Goal: Task Accomplishment & Management: Manage account settings

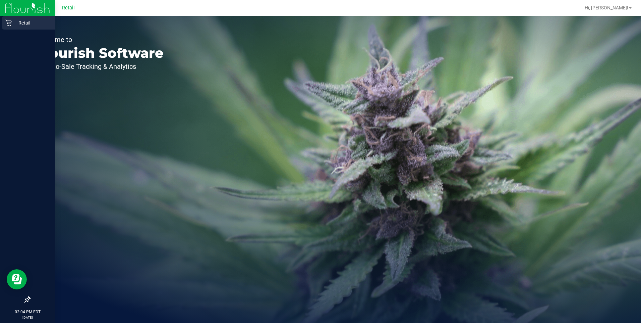
click at [9, 25] on icon at bounding box center [8, 22] width 7 height 7
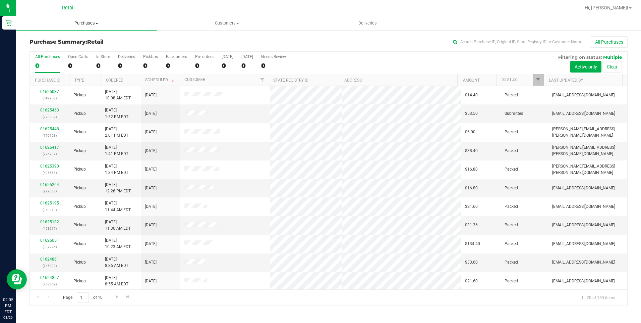
click at [92, 25] on span "Purchases" at bounding box center [86, 23] width 141 height 6
click at [78, 41] on span "Summary of purchases" at bounding box center [50, 41] width 69 height 6
click at [497, 41] on input "text" at bounding box center [517, 42] width 134 height 10
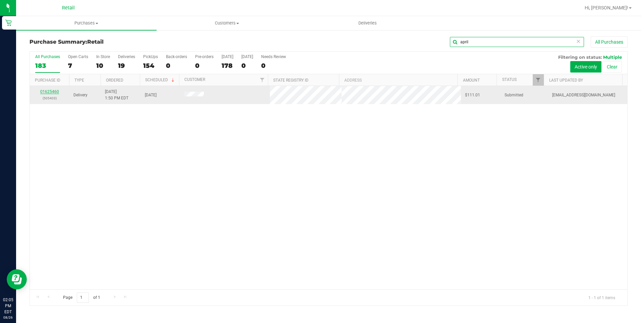
type input "april"
click at [53, 91] on link "01625460" at bounding box center [49, 91] width 19 height 5
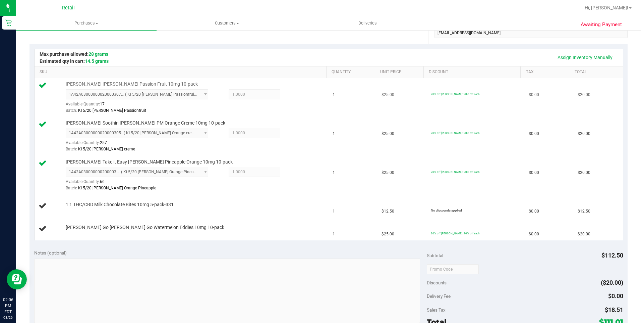
scroll to position [134, 0]
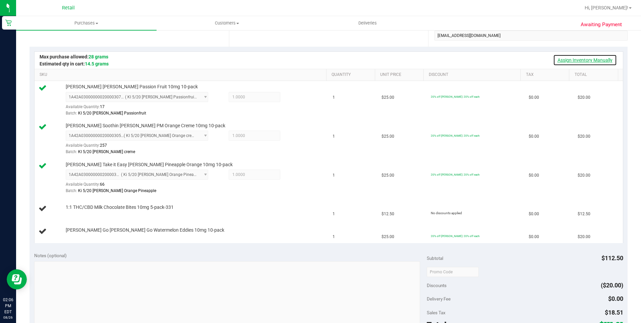
click at [570, 61] on link "Assign Inventory Manually" at bounding box center [585, 59] width 64 height 11
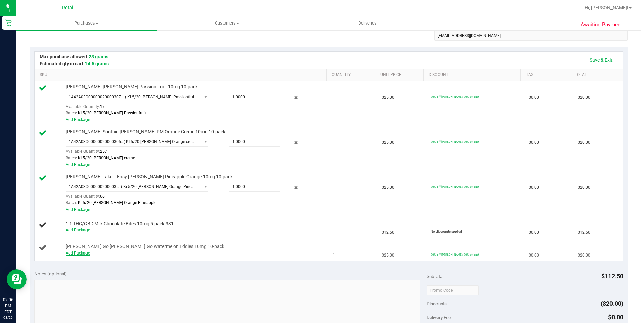
click at [74, 254] on link "Add Package" at bounding box center [78, 253] width 24 height 5
click at [105, 266] on div "Notes (optional) Subtotal $112.50 Discounts ($20.00) Delivery Fee $0.00 Sales T…" at bounding box center [329, 326] width 598 height 121
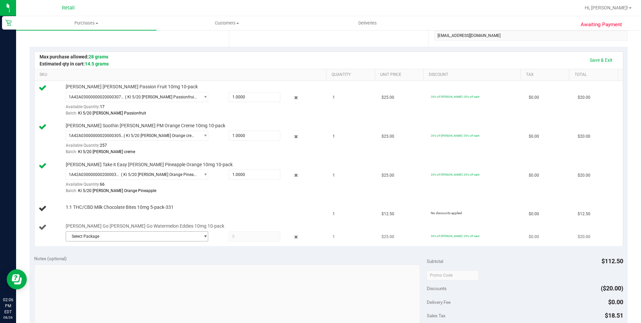
click at [125, 237] on span "Select Package" at bounding box center [133, 235] width 134 height 9
click at [167, 266] on li "1A42A0300000002000030559 ( KI 5/20 Bettys Watermelon )" at bounding box center [135, 263] width 140 height 9
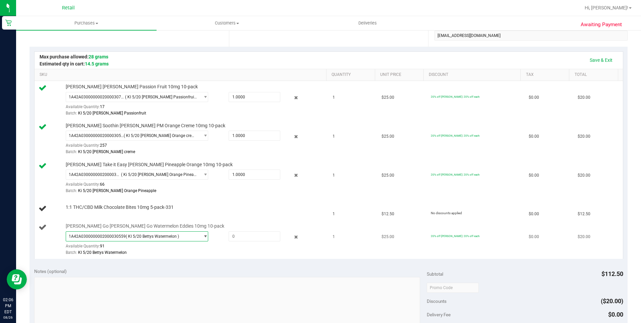
click at [225, 238] on div at bounding box center [248, 236] width 64 height 10
click at [230, 237] on span at bounding box center [255, 236] width 52 height 10
type input "1"
type input "1.0000"
drag, startPoint x: 289, startPoint y: 175, endPoint x: 597, endPoint y: 63, distance: 327.0
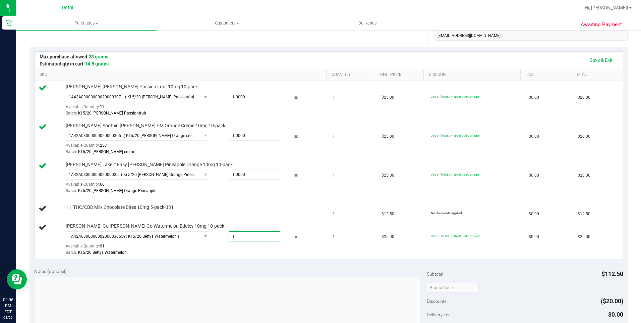
click at [571, 71] on th "Total" at bounding box center [593, 75] width 49 height 12
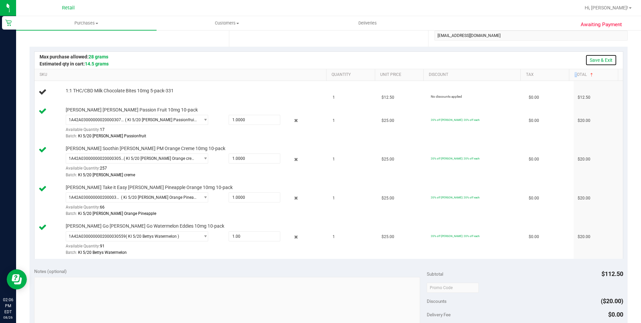
click at [597, 63] on link "Save & Exit" at bounding box center [602, 59] width 32 height 11
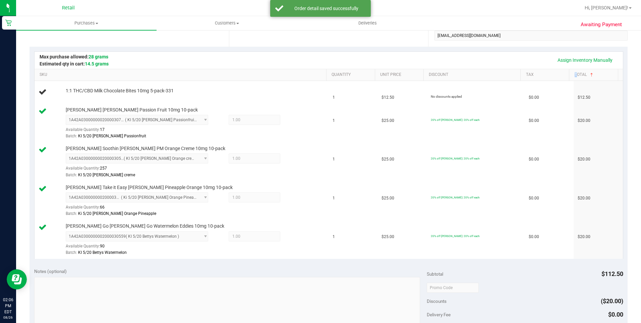
click at [406, 55] on div "Assign Inventory Manually" at bounding box center [329, 59] width 576 height 11
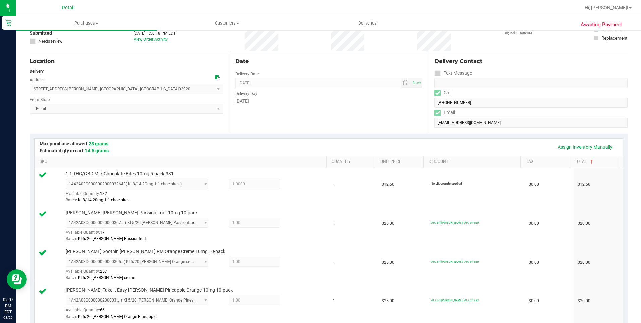
scroll to position [0, 0]
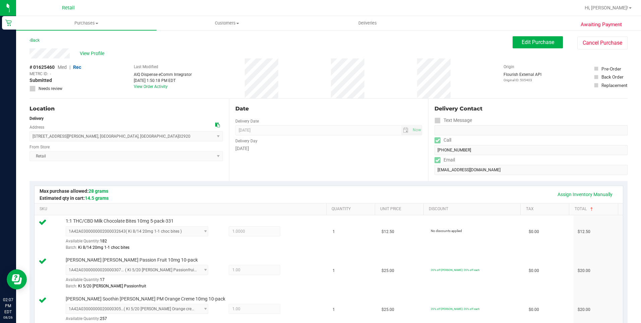
click at [30, 50] on div "View Profile" at bounding box center [271, 53] width 483 height 10
drag, startPoint x: 109, startPoint y: 138, endPoint x: 33, endPoint y: 139, distance: 76.1
click at [33, 139] on span "[STREET_ADDRESS][PERSON_NAME] , [GEOGRAPHIC_DATA] , [GEOGRAPHIC_DATA] 02920 Sel…" at bounding box center [126, 136] width 193 height 10
drag, startPoint x: 367, startPoint y: 186, endPoint x: 391, endPoint y: 181, distance: 25.1
click at [367, 186] on div "Assign Inventory Manually" at bounding box center [329, 194] width 589 height 17
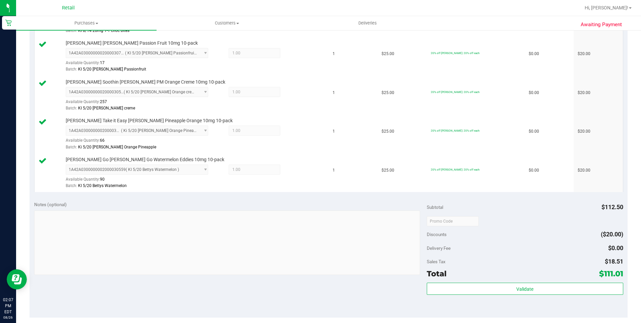
scroll to position [302, 0]
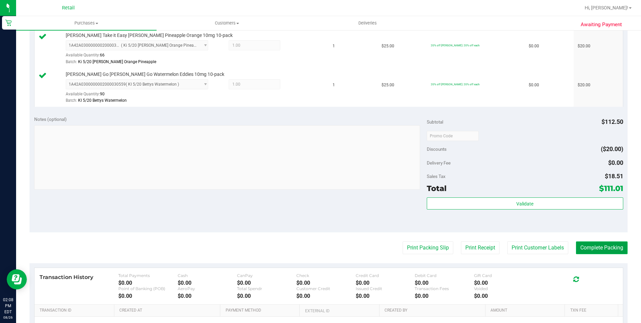
click at [598, 244] on button "Complete Packing" at bounding box center [602, 247] width 52 height 13
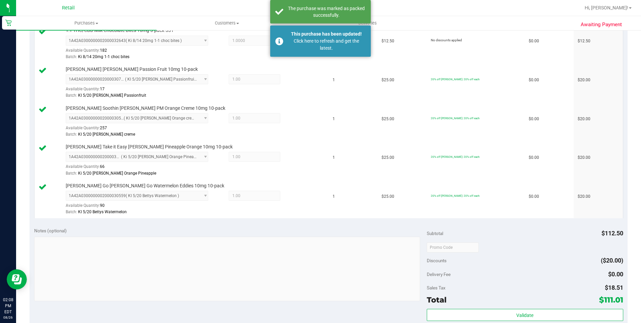
scroll to position [168, 0]
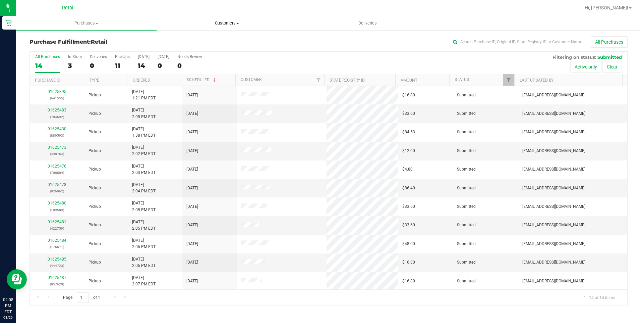
click at [218, 25] on span "Customers" at bounding box center [227, 23] width 140 height 6
click at [186, 40] on span "All customers" at bounding box center [181, 41] width 48 height 6
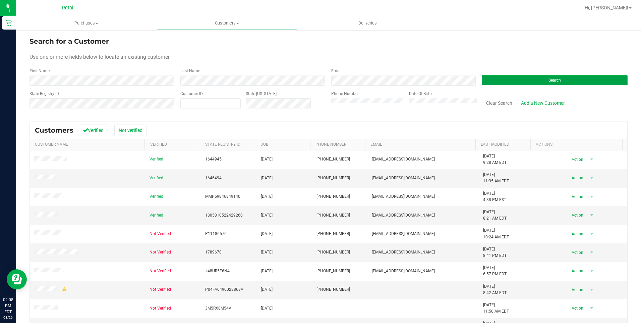
click at [553, 76] on button "Search" at bounding box center [555, 80] width 146 height 10
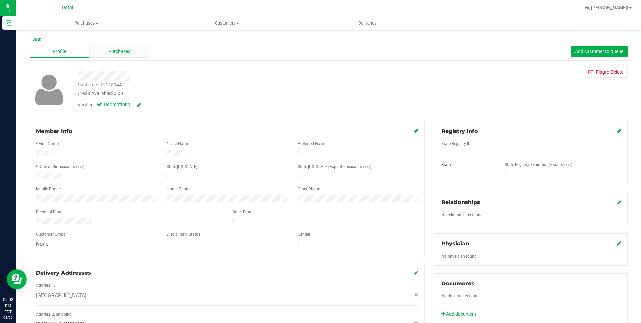
click at [111, 55] on div "Purchases" at bounding box center [119, 51] width 60 height 13
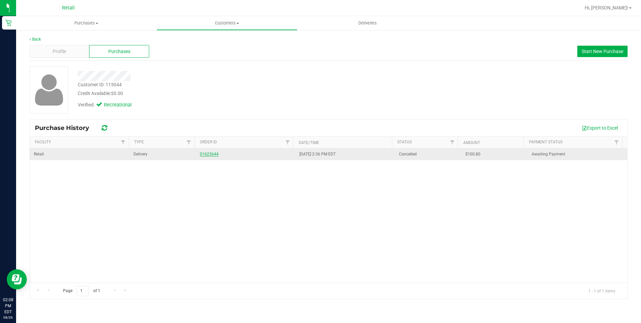
click at [210, 153] on link "01623644" at bounding box center [209, 154] width 19 height 5
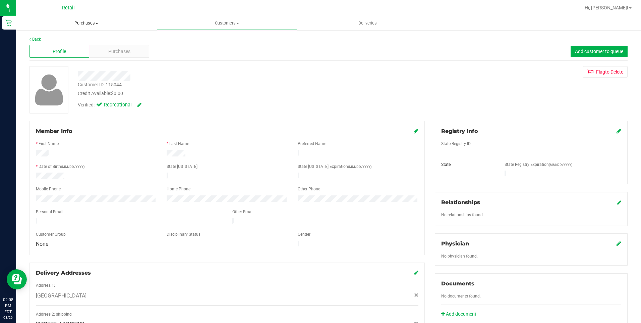
click at [84, 19] on uib-tab-heading "Purchases Summary of purchases Fulfillment All purchases" at bounding box center [86, 23] width 141 height 14
click at [55, 43] on span "Summary of purchases" at bounding box center [50, 41] width 69 height 6
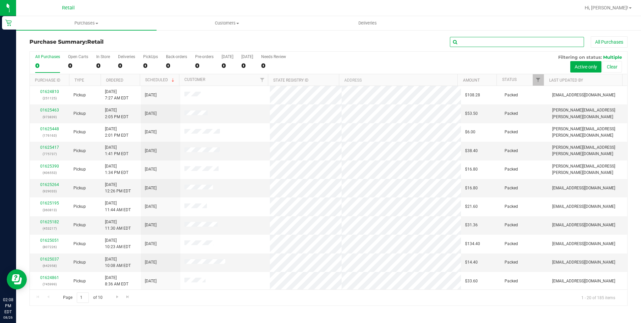
click at [519, 43] on input "text" at bounding box center [517, 42] width 134 height 10
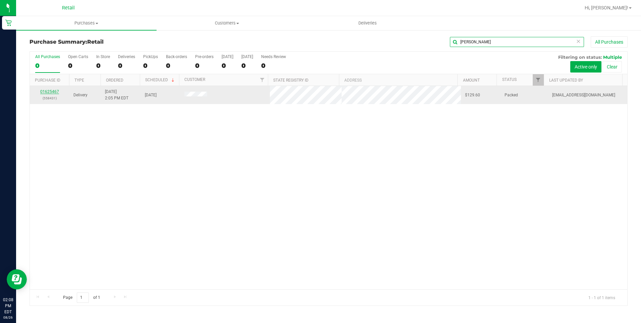
type input "[PERSON_NAME]"
click at [51, 91] on link "01625467" at bounding box center [49, 91] width 19 height 5
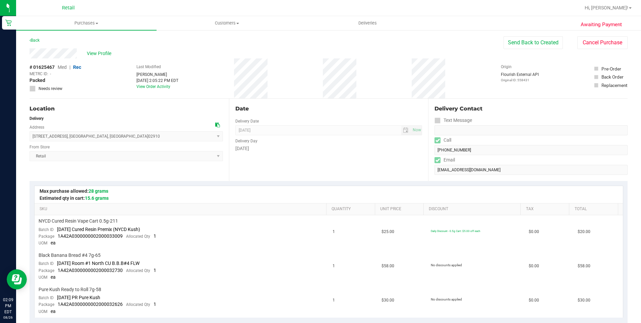
drag, startPoint x: 79, startPoint y: 52, endPoint x: 23, endPoint y: 55, distance: 56.8
click at [23, 55] on div "Awaiting Payment Back Send Back to Created Cancel Purchase View Profile # 01625…" at bounding box center [328, 321] width 625 height 582
click at [374, 166] on div "Date Delivery Date [DATE] Now [DATE] 08:00 AM Now Delivery Day [DATE]" at bounding box center [329, 140] width 200 height 82
click at [364, 22] on span "Deliveries" at bounding box center [367, 23] width 37 height 6
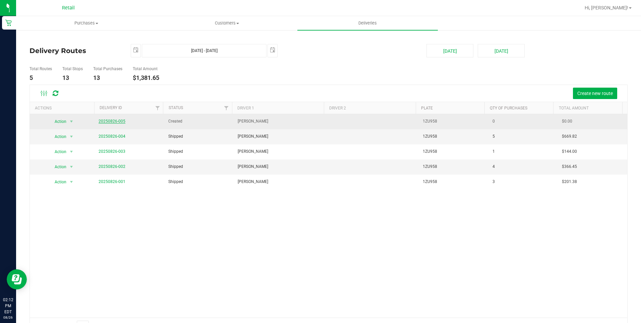
click at [116, 120] on link "20250826-005" at bounding box center [112, 121] width 27 height 5
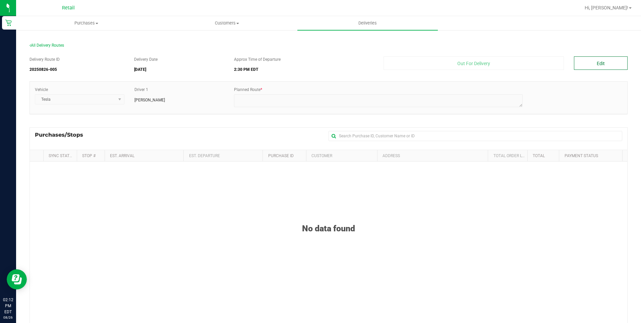
click at [588, 59] on button "Edit" at bounding box center [601, 62] width 54 height 13
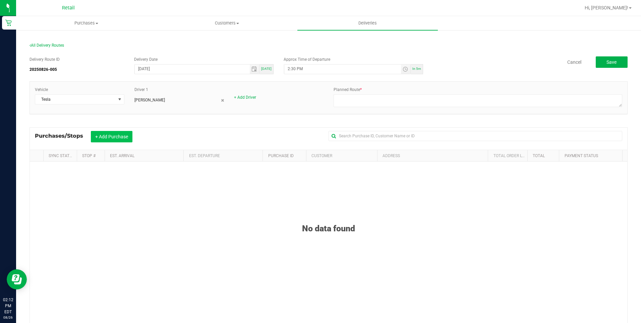
click at [122, 134] on button "+ Add Purchase" at bounding box center [112, 136] width 42 height 11
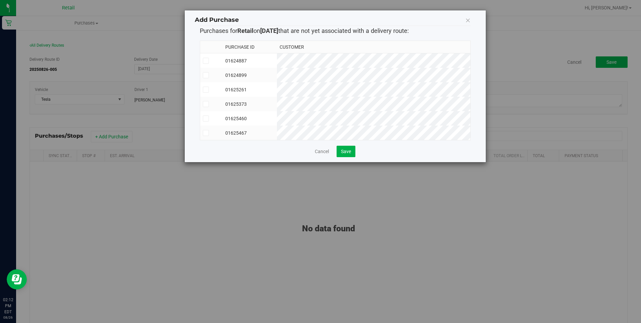
click at [205, 90] on icon at bounding box center [206, 90] width 4 height 0
click at [0, 0] on input "checkbox" at bounding box center [0, 0] width 0 height 0
click at [206, 118] on icon at bounding box center [206, 118] width 4 height 0
click at [0, 0] on input "checkbox" at bounding box center [0, 0] width 0 height 0
click at [204, 133] on icon at bounding box center [206, 133] width 4 height 0
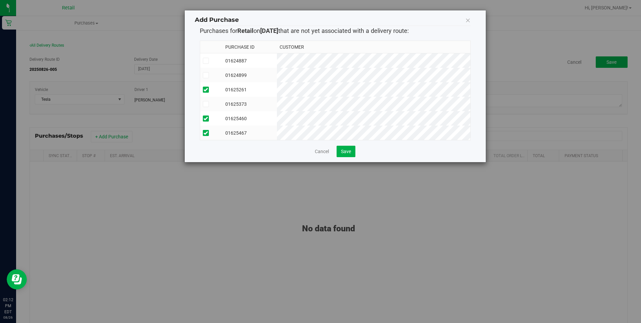
click at [0, 0] on input "checkbox" at bounding box center [0, 0] width 0 height 0
click at [347, 154] on span "Save" at bounding box center [346, 151] width 10 height 5
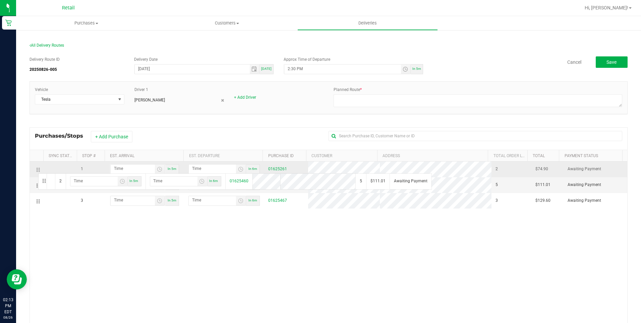
drag, startPoint x: 39, startPoint y: 184, endPoint x: 37, endPoint y: 166, distance: 18.5
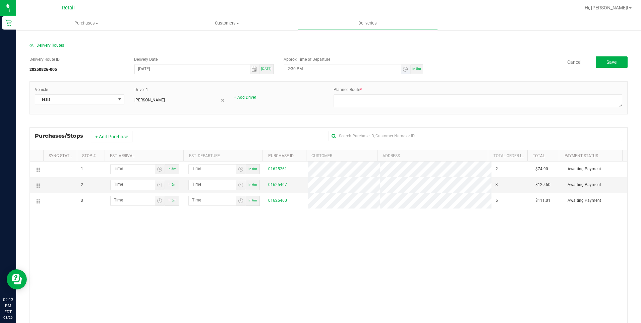
click at [293, 69] on input "2:30 PM" at bounding box center [342, 68] width 116 height 8
type input "2:16 PM"
click at [388, 95] on textarea at bounding box center [478, 100] width 289 height 13
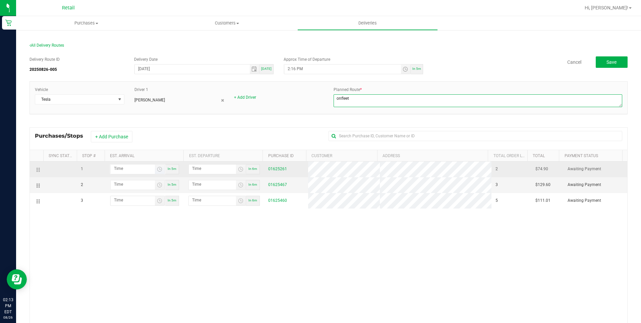
type textarea "onfleet"
click at [114, 166] on input "hour:minute AM" at bounding box center [133, 168] width 44 height 8
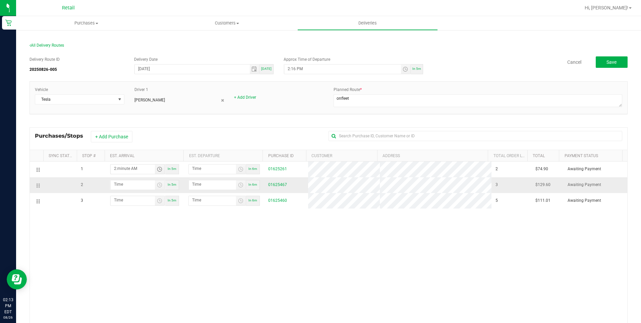
type input "2:03 AM"
type input "2:04 AM"
type input "2:36 AM"
type input "2:37 AM"
type input "2:36 PM"
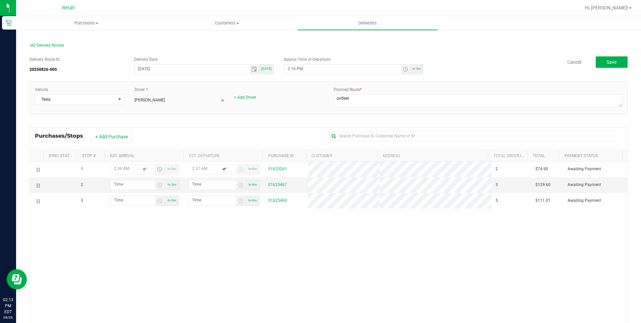
type input "2:37 PM"
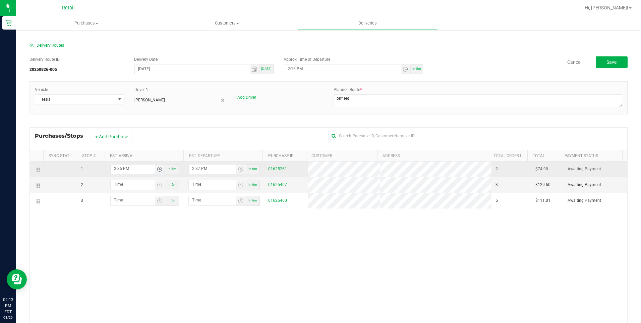
click at [118, 167] on input "2:36 PM" at bounding box center [133, 168] width 44 height 8
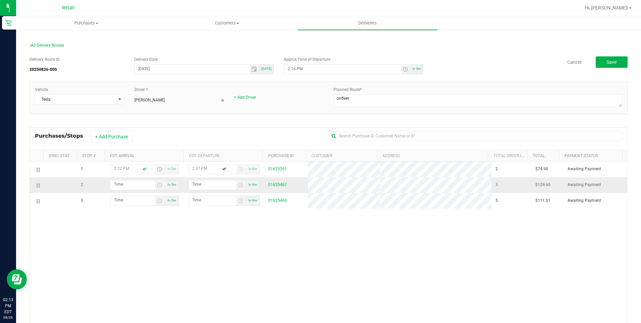
type input "2:32 PM"
click at [130, 186] on input "hour:minute AM" at bounding box center [133, 184] width 44 height 8
type input "2:04 AM"
type input "2:05 AM"
type input "2:48 AM"
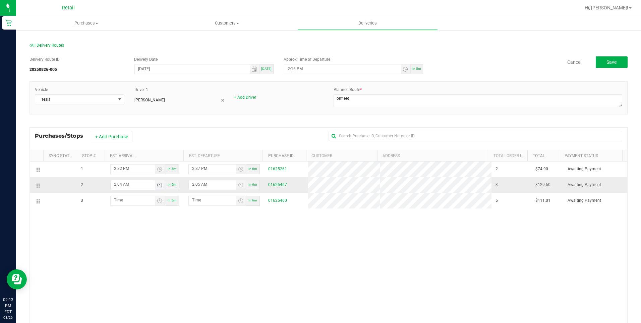
type input "2:49 AM"
type input "2:48 PM"
type input "2:49 PM"
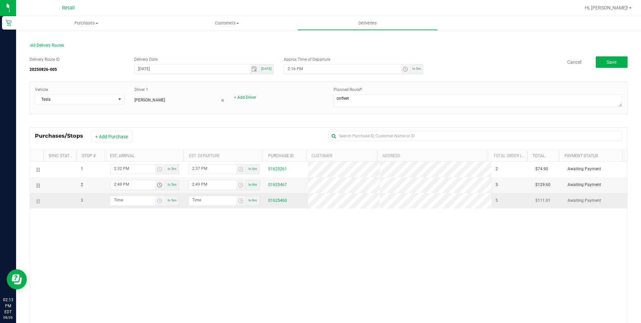
type input "2:48 PM"
click at [128, 199] on input "hour:minute AM" at bounding box center [133, 200] width 44 height 8
type input "3:00 AM"
type input "3:01 AM"
type input "3:01 PM"
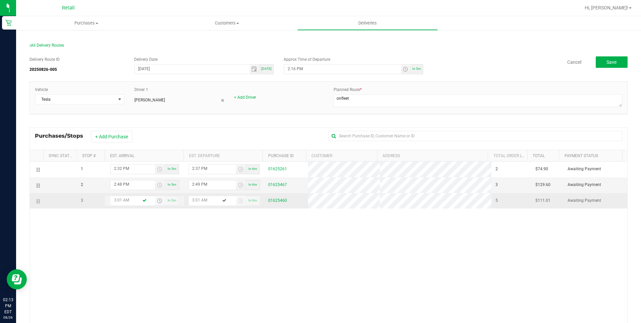
type input "3:02 PM"
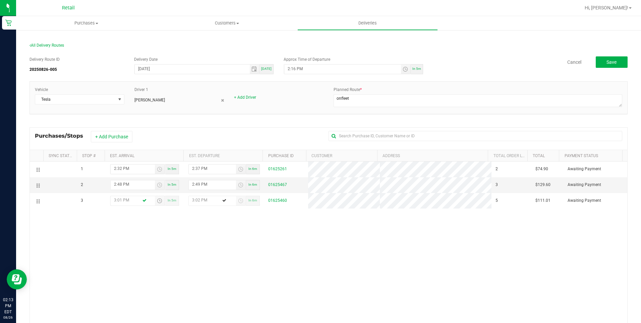
type input "3:01 PM"
click at [416, 282] on div "1 2:32 PM In 5m 2:37 PM In 6m 01625261 2 $74.90 Awaiting Payment 2 2:48 PM In 5…" at bounding box center [329, 262] width 598 height 203
click at [607, 59] on span "Save" at bounding box center [612, 61] width 10 height 5
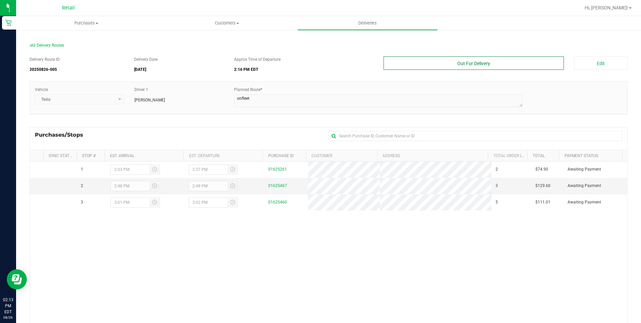
click at [484, 68] on button "Out For Delivery" at bounding box center [474, 62] width 181 height 13
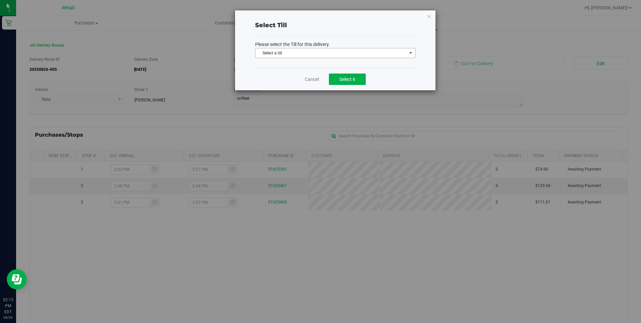
click at [292, 48] on span "Select a till" at bounding box center [335, 53] width 160 height 10
click at [292, 51] on span "Select a till" at bounding box center [331, 52] width 151 height 9
click at [289, 57] on span "Select a till" at bounding box center [331, 52] width 151 height 9
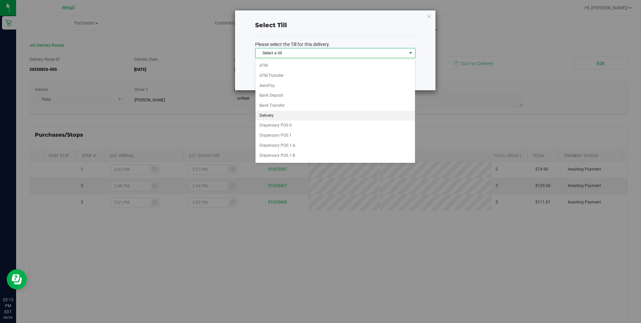
click at [271, 117] on li "Delivery" at bounding box center [336, 116] width 160 height 10
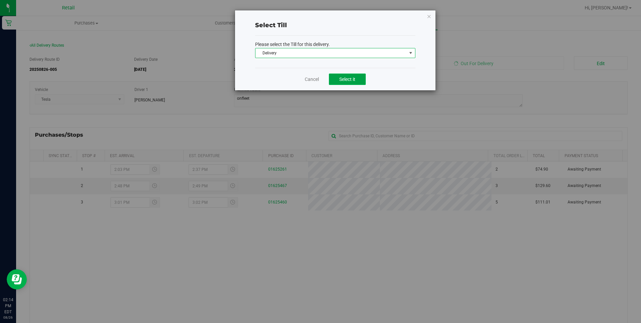
click at [359, 82] on button "Select it" at bounding box center [347, 78] width 37 height 11
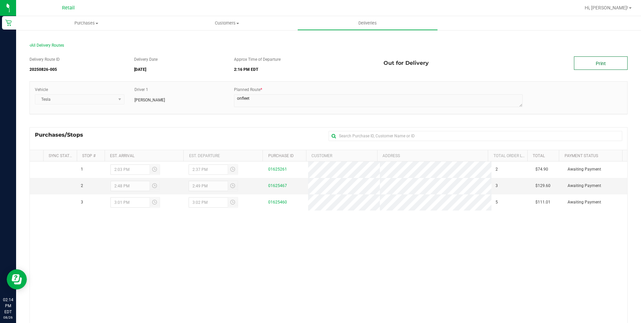
click at [589, 61] on link "Print" at bounding box center [601, 62] width 54 height 13
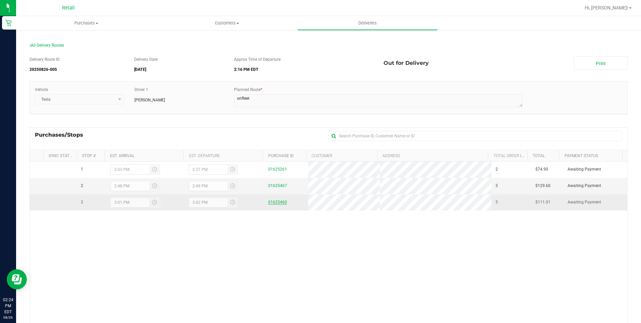
click at [272, 204] on link "01625460" at bounding box center [277, 202] width 19 height 5
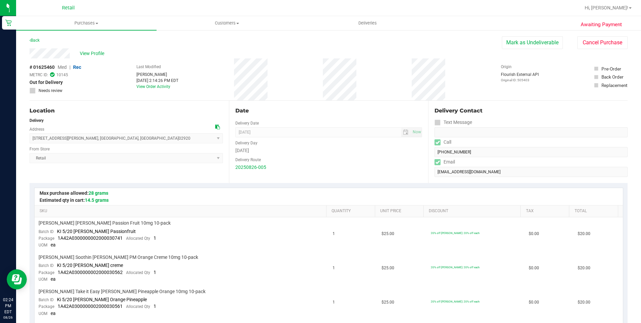
drag, startPoint x: 521, startPoint y: 44, endPoint x: 351, endPoint y: 47, distance: 170.1
click at [521, 44] on button "Mark as Undeliverable" at bounding box center [532, 42] width 61 height 13
click at [535, 46] on button "Mark as Packed" at bounding box center [538, 42] width 50 height 13
click at [535, 46] on button "Send Back to Created" at bounding box center [533, 42] width 59 height 13
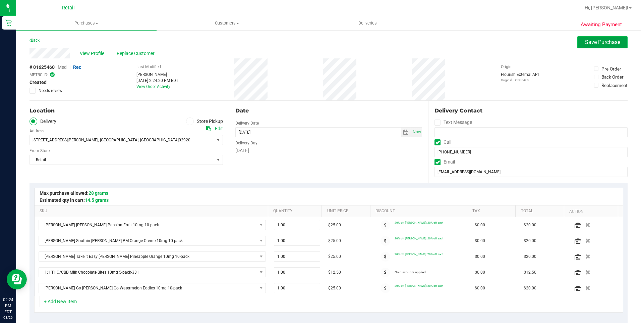
click at [585, 40] on span "Save Purchase" at bounding box center [602, 42] width 35 height 6
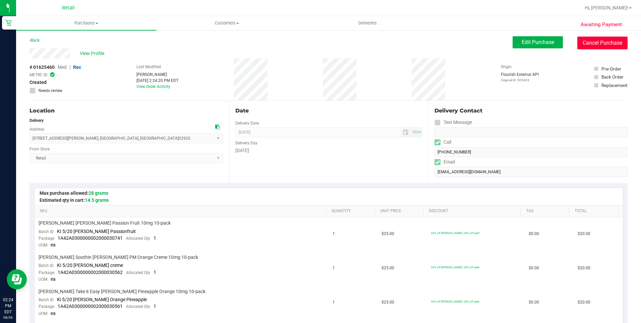
click at [597, 44] on button "Cancel Purchase" at bounding box center [602, 43] width 50 height 13
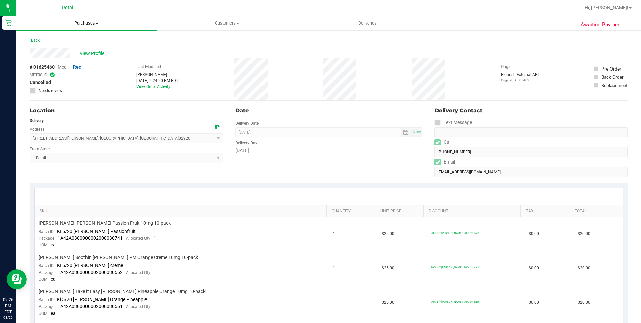
click at [95, 23] on span "Purchases" at bounding box center [86, 23] width 141 height 6
click at [73, 40] on span "Summary of purchases" at bounding box center [50, 41] width 69 height 6
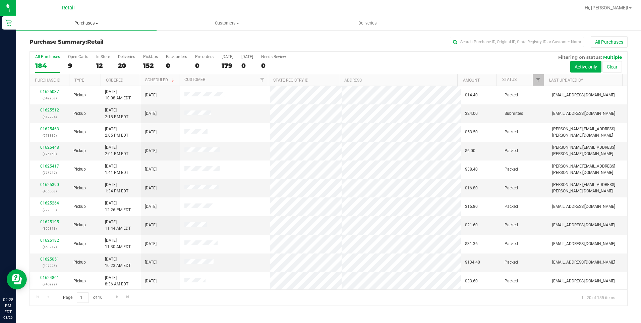
click at [90, 23] on span "Purchases" at bounding box center [86, 23] width 141 height 6
click at [70, 41] on span "Summary of purchases" at bounding box center [50, 41] width 69 height 6
click at [95, 24] on span "Purchases" at bounding box center [86, 23] width 141 height 6
click at [88, 41] on li "Summary of purchases" at bounding box center [86, 41] width 141 height 8
click at [513, 43] on input "text" at bounding box center [517, 42] width 134 height 10
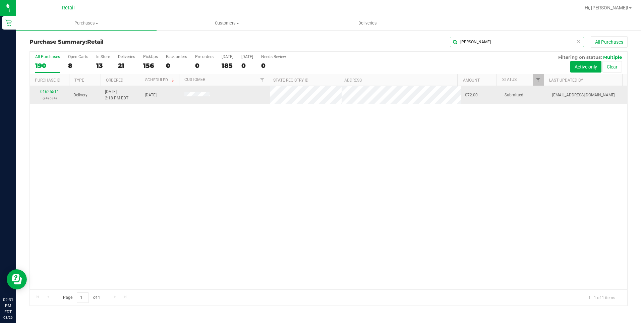
type input "[PERSON_NAME]"
click at [56, 91] on link "01625511" at bounding box center [49, 91] width 19 height 5
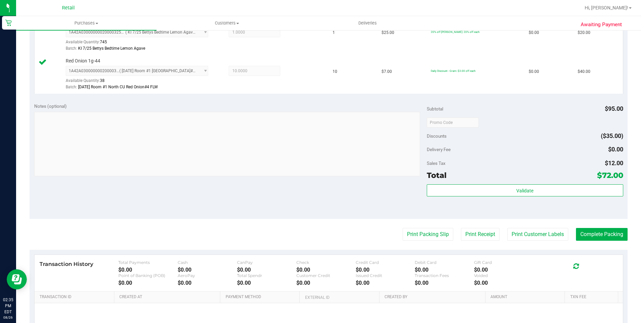
scroll to position [201, 0]
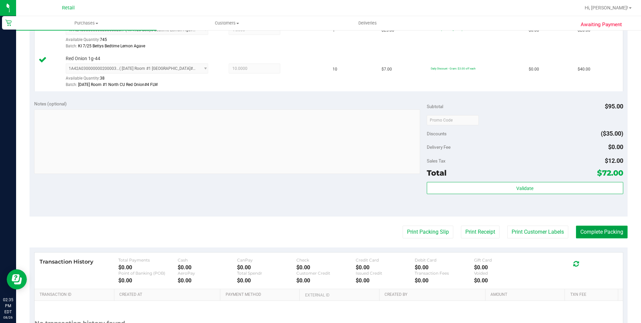
click at [606, 235] on button "Complete Packing" at bounding box center [602, 231] width 52 height 13
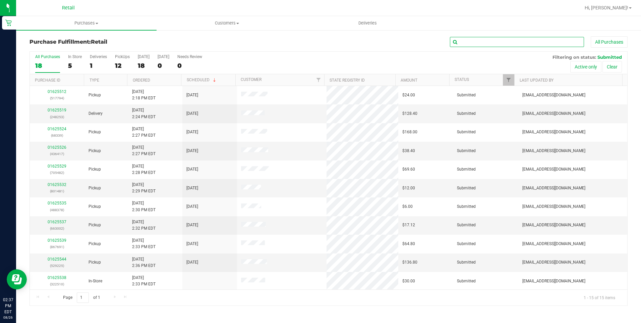
click at [517, 43] on input "text" at bounding box center [517, 42] width 134 height 10
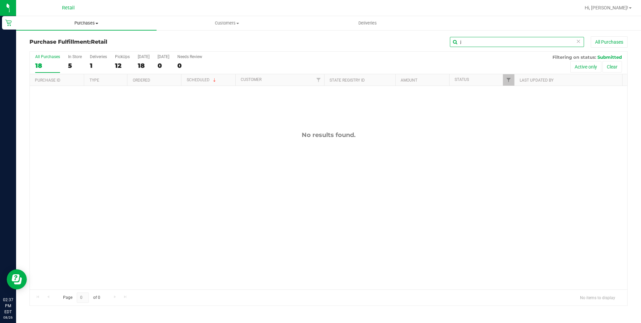
type input "j"
click at [96, 23] on span at bounding box center [97, 23] width 3 height 1
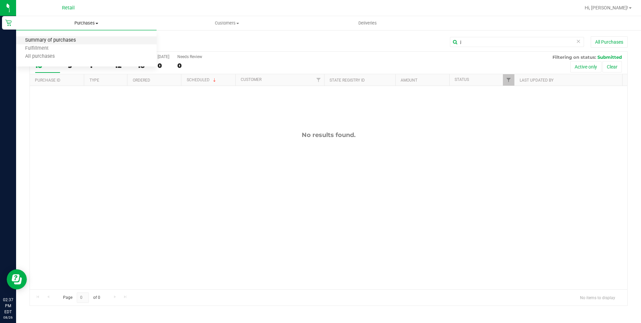
click at [80, 40] on span "Summary of purchases" at bounding box center [50, 41] width 69 height 6
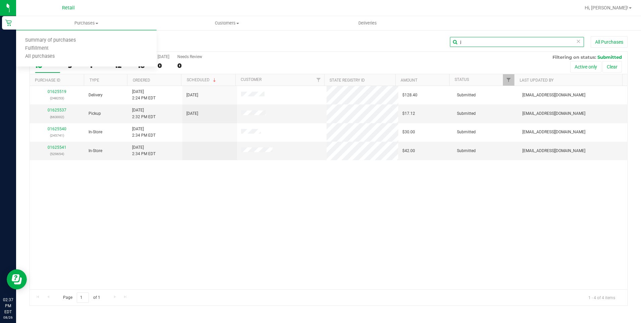
click at [497, 47] on input "j" at bounding box center [517, 42] width 134 height 10
drag, startPoint x: 500, startPoint y: 46, endPoint x: 475, endPoint y: 47, distance: 24.9
click at [477, 47] on input "j" at bounding box center [517, 42] width 134 height 10
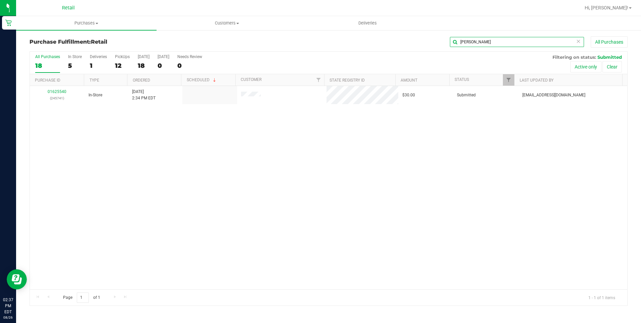
type input "[PERSON_NAME]"
click at [578, 43] on icon at bounding box center [578, 41] width 5 height 8
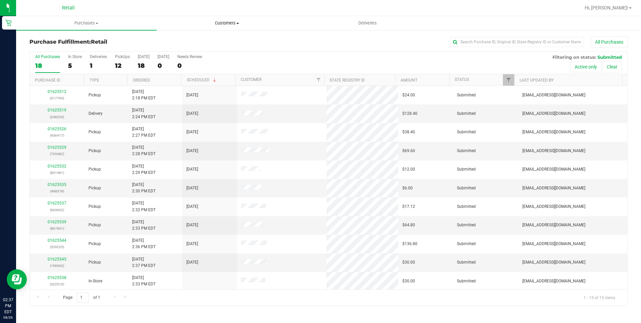
click at [217, 26] on uib-tab-heading "Customers All customers Add a new customer All physicians" at bounding box center [227, 22] width 140 height 13
click at [209, 38] on li "All customers" at bounding box center [227, 41] width 141 height 8
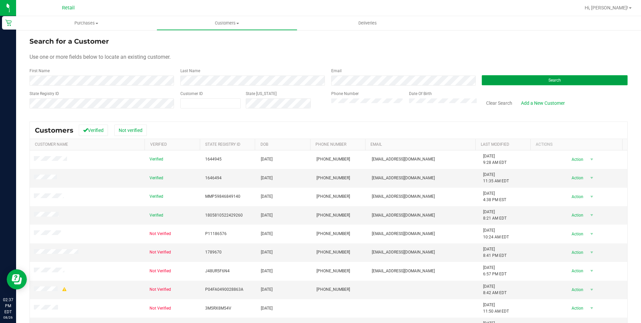
click at [502, 80] on button "Search" at bounding box center [555, 80] width 146 height 10
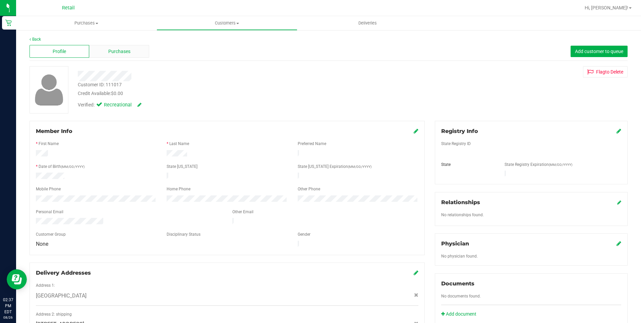
click at [121, 51] on span "Purchases" at bounding box center [119, 51] width 22 height 7
click at [121, 49] on span "Purchases" at bounding box center [119, 51] width 22 height 7
click at [232, 24] on span "Customers" at bounding box center [227, 23] width 140 height 6
click at [203, 42] on span "All customers" at bounding box center [181, 41] width 48 height 6
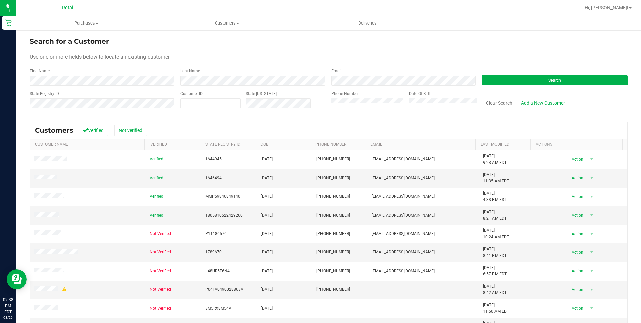
click at [558, 86] on form "Search for a Customer Use one or more fields below to locate an existing custom…" at bounding box center [329, 75] width 598 height 78
click at [558, 80] on button "Search" at bounding box center [555, 80] width 146 height 10
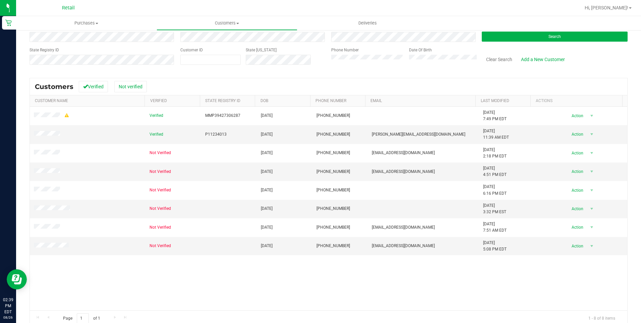
scroll to position [54, 0]
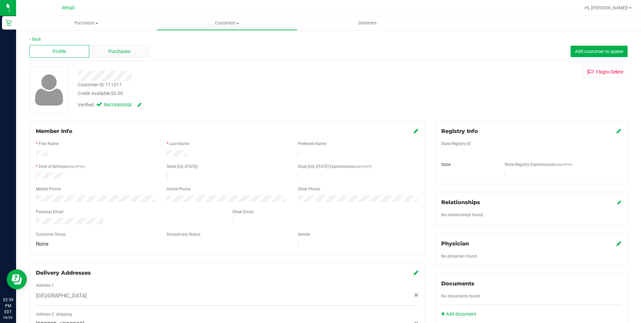
click at [112, 47] on div "Purchases" at bounding box center [119, 51] width 60 height 13
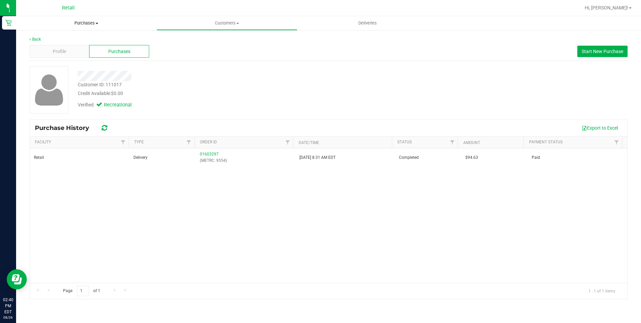
click at [88, 23] on span "Purchases" at bounding box center [86, 23] width 141 height 6
click at [70, 39] on span "Summary of purchases" at bounding box center [50, 41] width 69 height 6
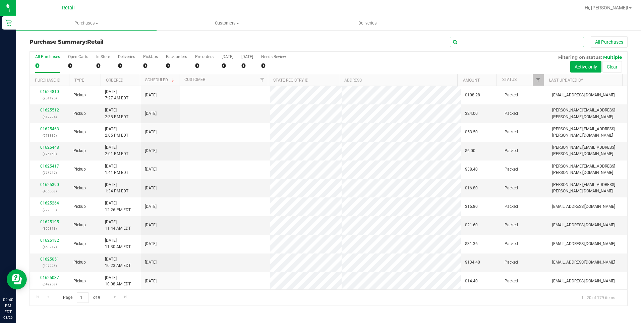
click at [502, 41] on input "text" at bounding box center [517, 42] width 134 height 10
click at [504, 41] on input "text" at bounding box center [517, 42] width 134 height 10
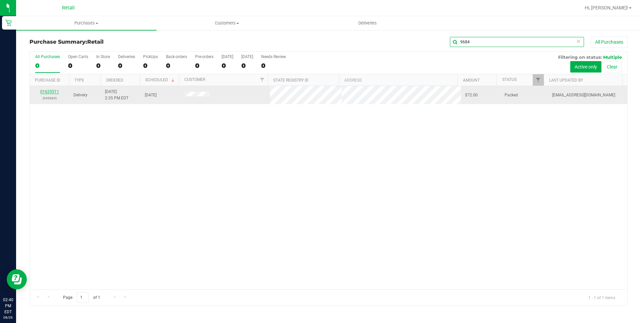
type input "9684"
click at [46, 90] on link "01625511" at bounding box center [49, 91] width 19 height 5
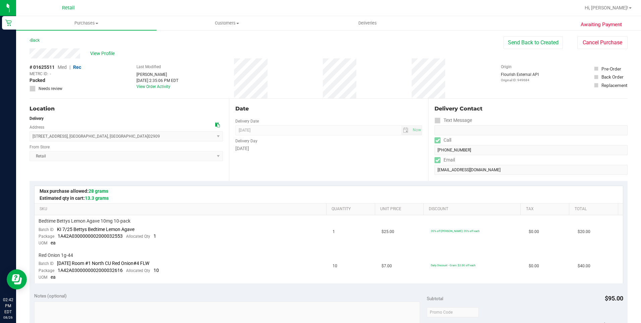
drag, startPoint x: 84, startPoint y: 54, endPoint x: 29, endPoint y: 53, distance: 55.3
click at [29, 53] on div "Awaiting Payment Back Send Back to Created Cancel Purchase View Profile # 01625…" at bounding box center [328, 304] width 625 height 548
drag, startPoint x: 110, startPoint y: 139, endPoint x: 32, endPoint y: 140, distance: 78.1
click at [32, 140] on span "[STREET_ADDRESS] , [GEOGRAPHIC_DATA] , [GEOGRAPHIC_DATA] 02909 Select address […" at bounding box center [126, 136] width 193 height 10
click at [366, 141] on div "Delivery Day" at bounding box center [328, 140] width 187 height 10
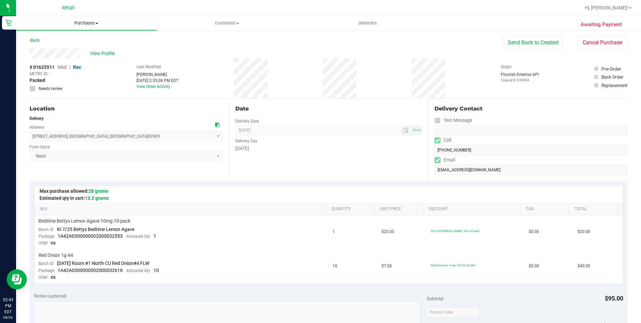
click at [97, 23] on span at bounding box center [97, 23] width 3 height 1
click at [84, 37] on li "Summary of purchases" at bounding box center [86, 41] width 141 height 8
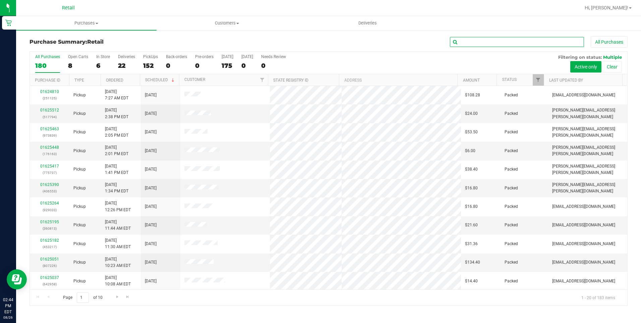
click at [522, 37] on input "text" at bounding box center [517, 42] width 134 height 10
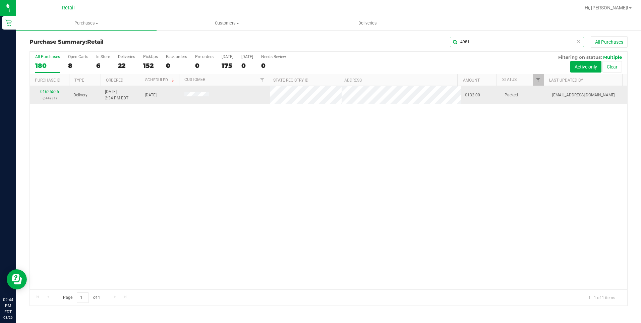
type input "4981"
click at [53, 91] on link "01625525" at bounding box center [49, 91] width 19 height 5
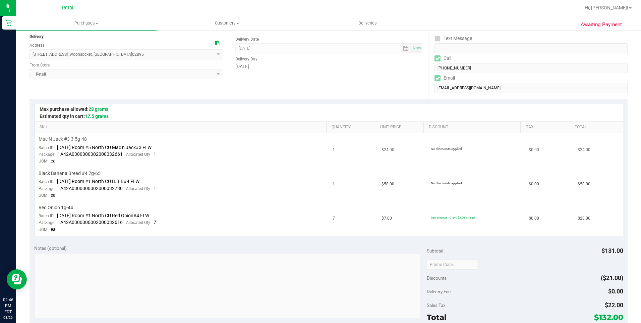
scroll to position [67, 0]
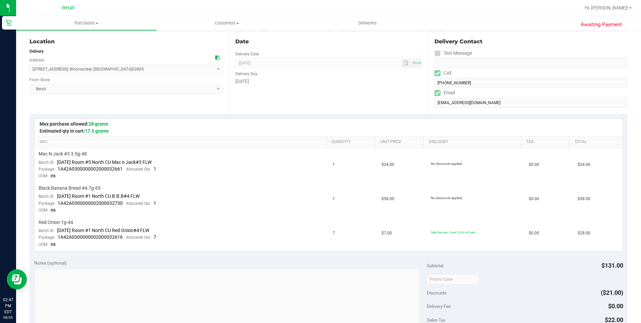
click at [326, 103] on div "Date Delivery Date [DATE] Now [DATE] 08:00 AM Now Delivery Day [DATE]" at bounding box center [329, 73] width 200 height 82
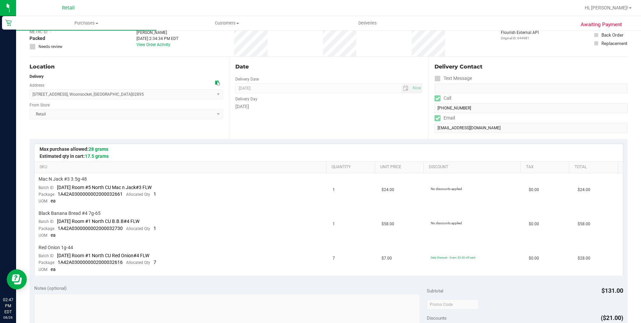
scroll to position [0, 0]
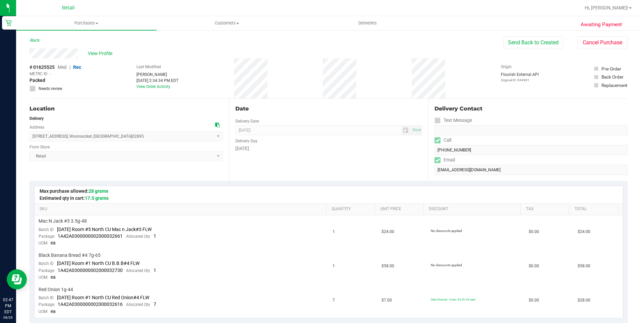
click at [30, 54] on div "View Profile" at bounding box center [267, 53] width 474 height 10
drag, startPoint x: 92, startPoint y: 139, endPoint x: 33, endPoint y: 138, distance: 59.4
click at [33, 138] on span "[STREET_ADDRESS] , [GEOGRAPHIC_DATA] , [GEOGRAPHIC_DATA] 02895 Select address […" at bounding box center [126, 136] width 193 height 10
click at [231, 25] on span "Customers" at bounding box center [227, 23] width 140 height 6
click at [89, 21] on span "Purchases" at bounding box center [86, 23] width 140 height 6
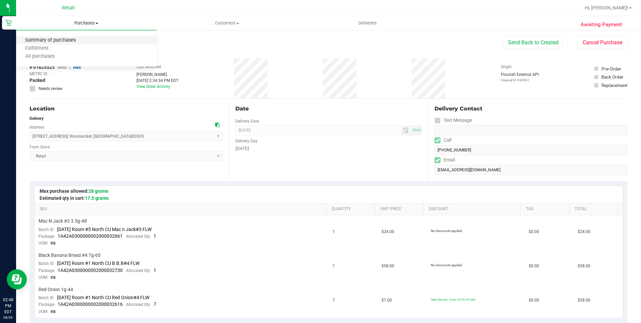
click at [74, 41] on span "Summary of purchases" at bounding box center [50, 41] width 69 height 6
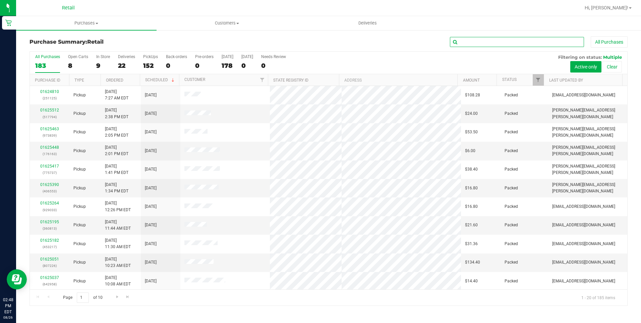
click at [539, 39] on input "text" at bounding box center [517, 42] width 134 height 10
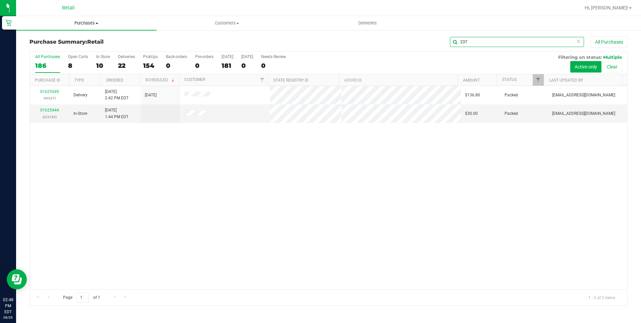
type input "237"
click at [94, 22] on span "Purchases" at bounding box center [86, 23] width 141 height 6
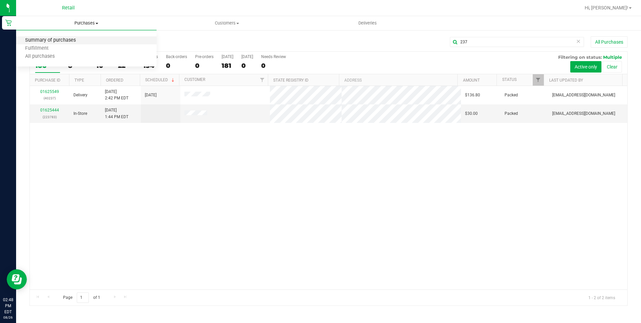
click at [64, 38] on span "Summary of purchases" at bounding box center [50, 41] width 69 height 6
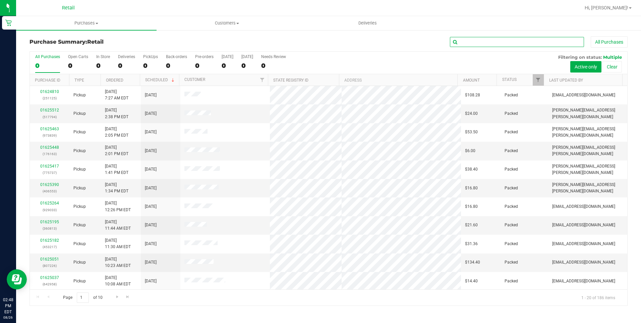
click at [501, 38] on input "text" at bounding box center [517, 42] width 134 height 10
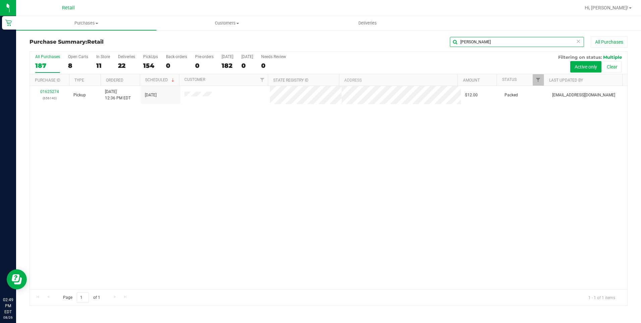
type input "[PERSON_NAME]"
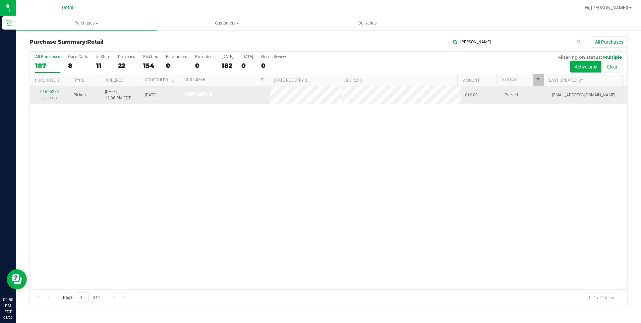
click at [49, 92] on link "01625274" at bounding box center [49, 91] width 19 height 5
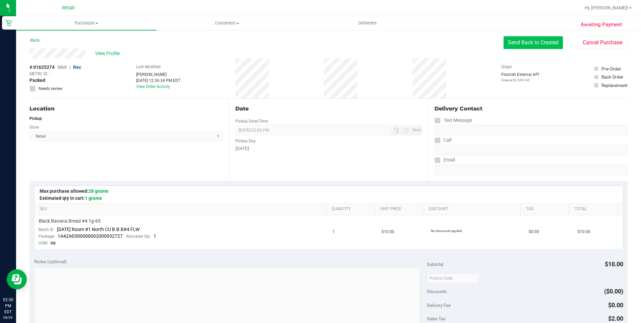
click at [531, 43] on button "Send Back to Created" at bounding box center [533, 42] width 59 height 13
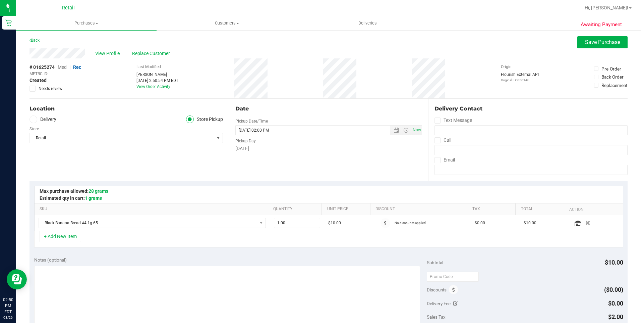
click at [31, 117] on span at bounding box center [34, 119] width 8 height 8
click at [0, 0] on input "Delivery" at bounding box center [0, 0] width 0 height 0
click at [436, 140] on icon at bounding box center [438, 140] width 4 height 0
click at [0, 0] on input "Call" at bounding box center [0, 0] width 0 height 0
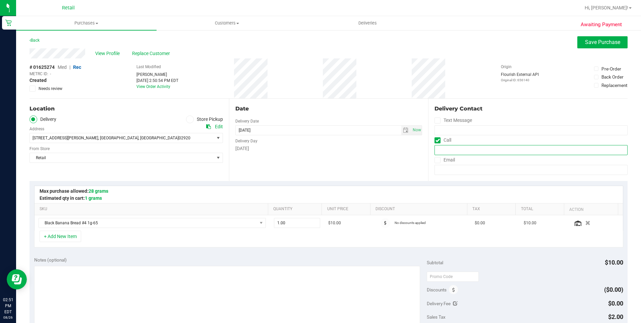
click at [461, 147] on input "tel" at bounding box center [531, 150] width 193 height 10
type input "[PHONE_NUMBER]"
click at [436, 160] on icon at bounding box center [438, 160] width 4 height 0
click at [0, 0] on input "Email" at bounding box center [0, 0] width 0 height 0
click at [457, 167] on input "email" at bounding box center [531, 170] width 193 height 10
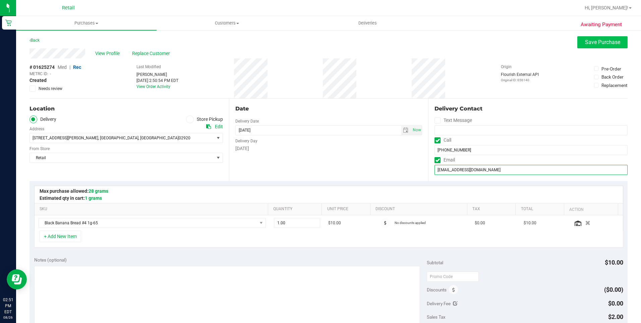
type input "[EMAIL_ADDRESS][DOMAIN_NAME]"
click at [600, 44] on span "Save Purchase" at bounding box center [602, 42] width 35 height 6
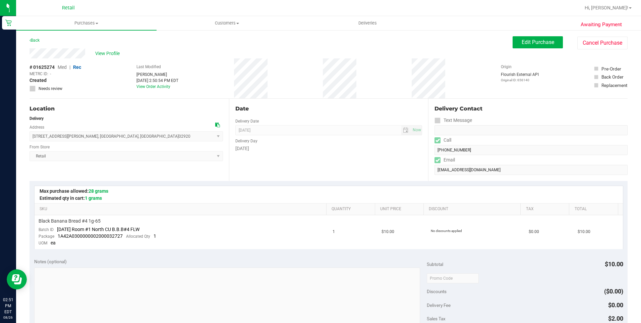
click at [428, 154] on div "Delivery Contact Text Message Call [PHONE_NUMBER] Email [EMAIL_ADDRESS][DOMAIN_…" at bounding box center [528, 140] width 200 height 82
click at [388, 154] on div "Date Delivery Date [DATE] Now [DATE] 08:00 AM Now Delivery Day [DATE]" at bounding box center [329, 140] width 200 height 82
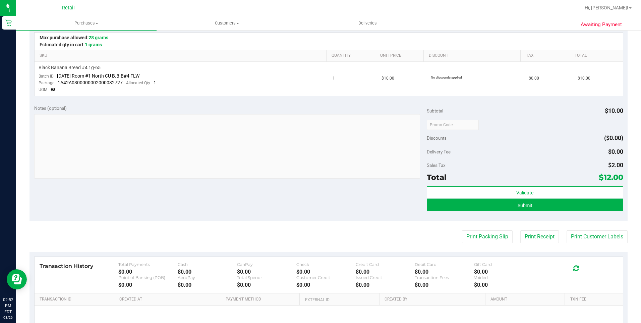
scroll to position [168, 0]
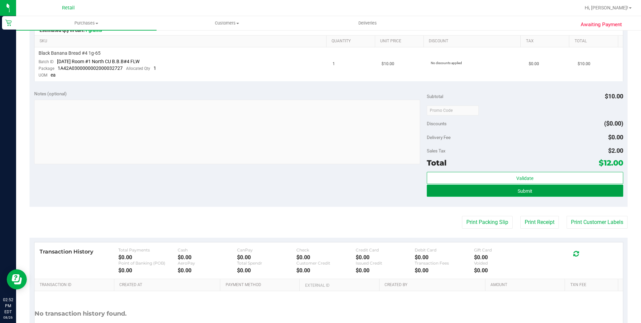
click at [496, 191] on button "Submit" at bounding box center [525, 190] width 197 height 12
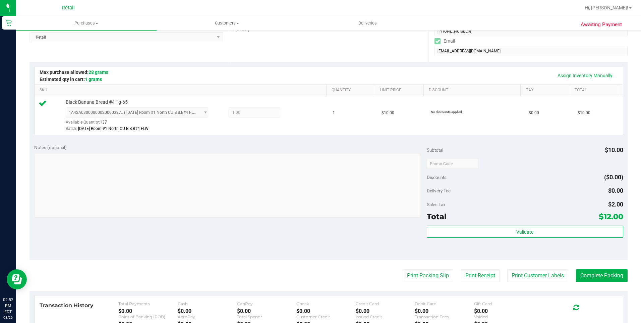
scroll to position [134, 0]
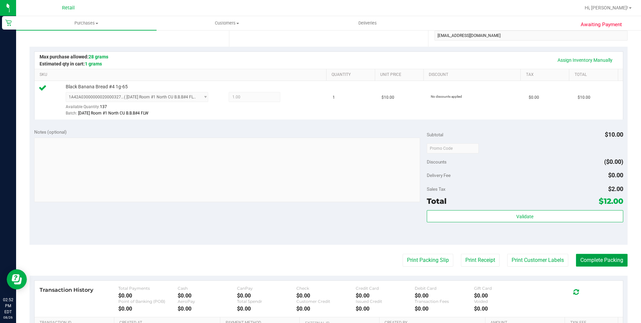
click at [601, 258] on button "Complete Packing" at bounding box center [602, 260] width 52 height 13
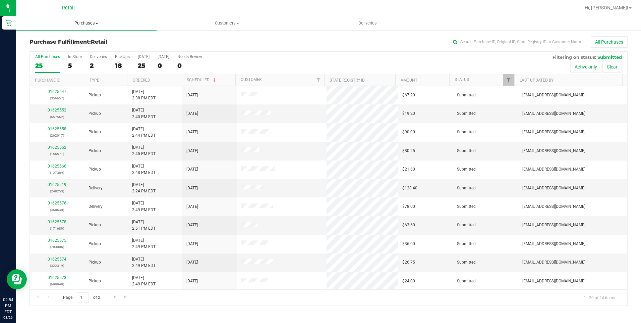
click at [93, 24] on span "Purchases" at bounding box center [86, 23] width 141 height 6
click at [88, 40] on li "Summary of purchases" at bounding box center [86, 41] width 141 height 8
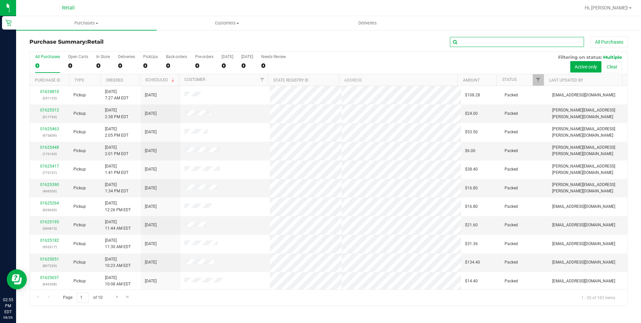
click at [515, 45] on input "text" at bounding box center [517, 42] width 134 height 10
click at [519, 43] on input "text" at bounding box center [517, 42] width 134 height 10
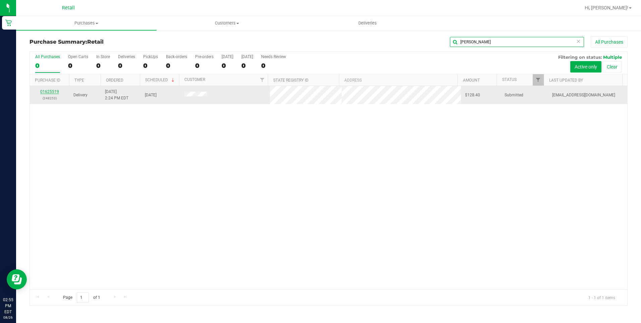
type input "[PERSON_NAME]"
click at [47, 91] on link "01625519" at bounding box center [49, 91] width 19 height 5
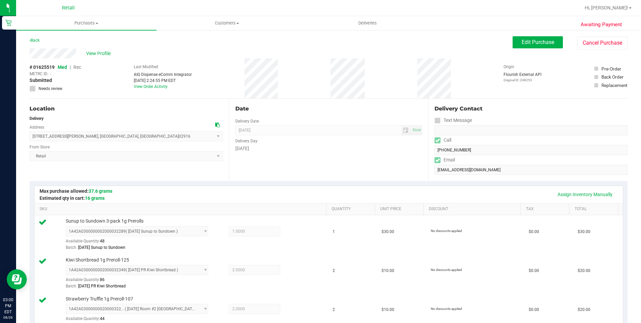
click at [30, 55] on div "View Profile" at bounding box center [271, 53] width 483 height 10
drag, startPoint x: 117, startPoint y: 138, endPoint x: 32, endPoint y: 138, distance: 85.5
click at [32, 138] on span "[STREET_ADDRESS][PERSON_NAME] , [GEOGRAPHIC_DATA] , [GEOGRAPHIC_DATA] 02916 Sel…" at bounding box center [126, 136] width 193 height 10
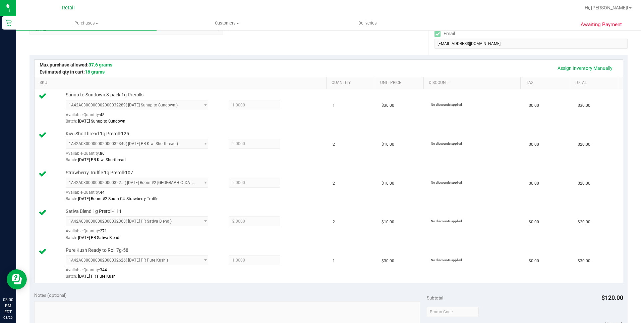
scroll to position [134, 0]
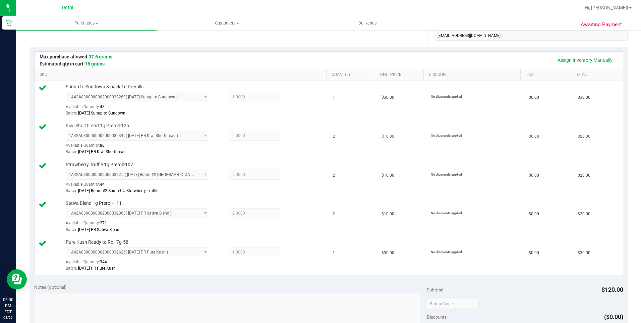
click at [493, 143] on td "No discounts applied" at bounding box center [476, 139] width 98 height 39
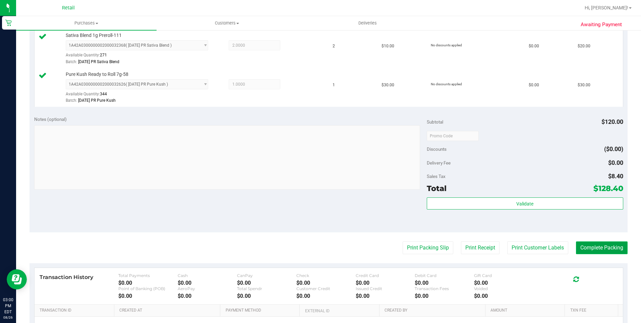
click at [594, 249] on button "Complete Packing" at bounding box center [602, 247] width 52 height 13
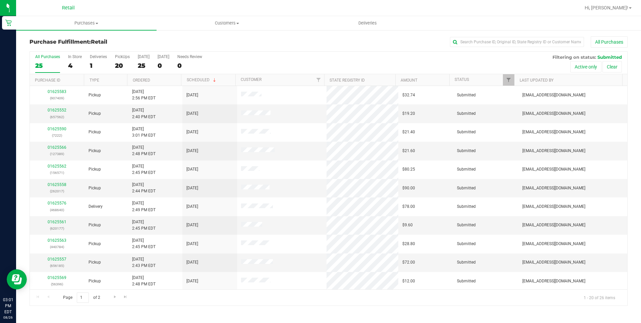
scroll to position [34, 0]
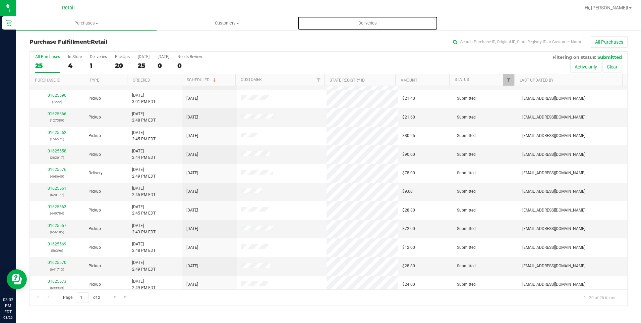
drag, startPoint x: 363, startPoint y: 20, endPoint x: 377, endPoint y: 35, distance: 19.9
click at [363, 20] on span "Deliveries" at bounding box center [367, 23] width 37 height 6
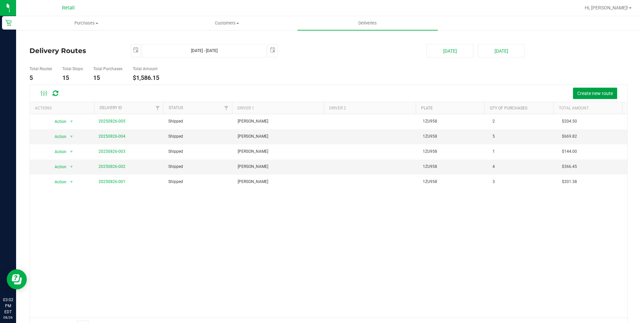
click at [577, 93] on span "Create new route" at bounding box center [595, 93] width 36 height 5
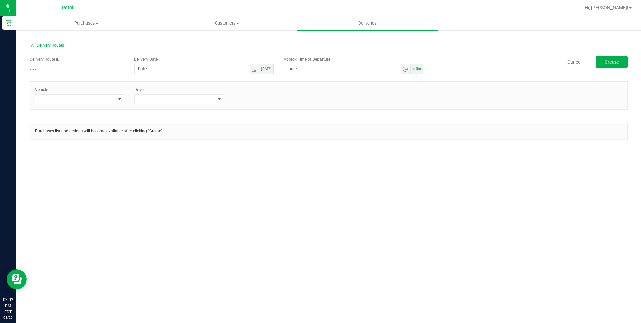
click at [266, 69] on span "[DATE]" at bounding box center [266, 69] width 10 height 4
type input "[DATE]"
click at [267, 68] on span "[DATE]" at bounding box center [266, 69] width 10 height 4
click at [404, 69] on span "Toggle time list" at bounding box center [405, 68] width 5 height 5
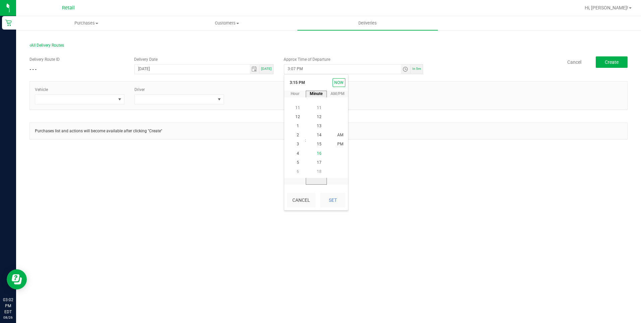
click at [317, 153] on span "16" at bounding box center [319, 153] width 5 height 5
click at [335, 140] on li "PM" at bounding box center [340, 144] width 16 height 9
drag, startPoint x: 330, startPoint y: 200, endPoint x: 289, endPoint y: 171, distance: 50.1
click at [329, 198] on button "Set" at bounding box center [332, 199] width 25 height 15
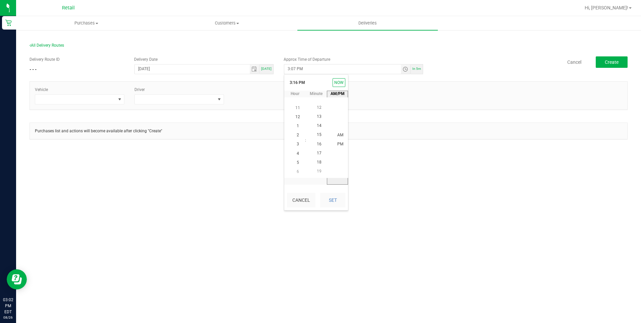
type input "3:16 PM"
click at [120, 99] on span at bounding box center [119, 99] width 5 height 5
click at [80, 138] on li "Tesla" at bounding box center [79, 139] width 89 height 11
click at [163, 103] on span at bounding box center [175, 99] width 80 height 9
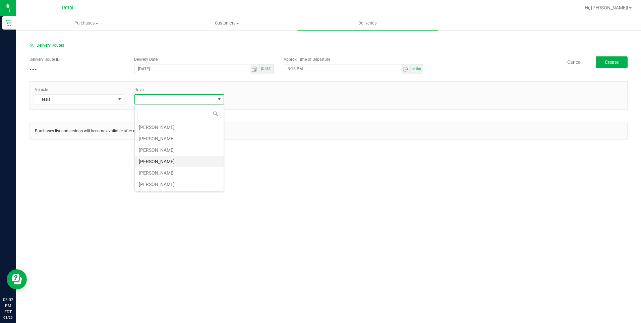
scroll to position [58, 0]
click at [160, 163] on li "[PERSON_NAME]" at bounding box center [179, 160] width 89 height 11
click at [284, 159] on div "All Delivery Routes Delivery Route ID - - - Delivery Date [DATE] [DATE] Approx …" at bounding box center [328, 97] width 625 height 134
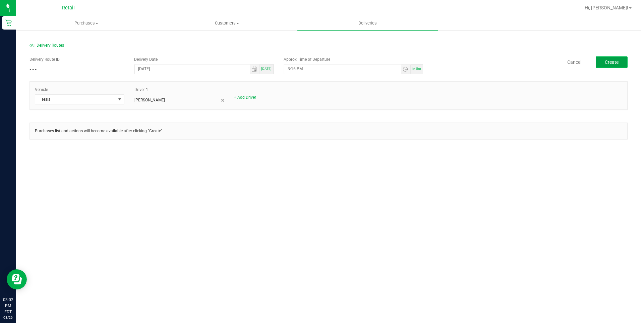
click at [608, 62] on span "Create" at bounding box center [612, 61] width 14 height 5
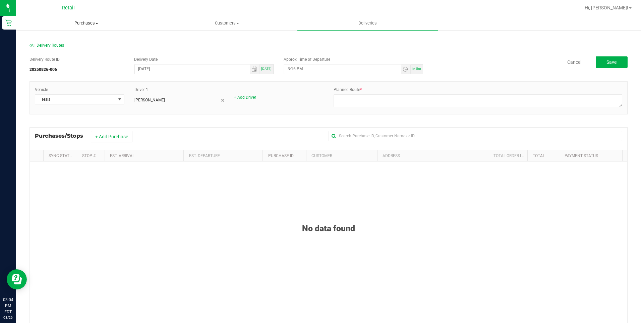
click at [87, 22] on span "Purchases" at bounding box center [86, 23] width 140 height 6
click at [72, 40] on span "Summary of purchases" at bounding box center [50, 41] width 69 height 6
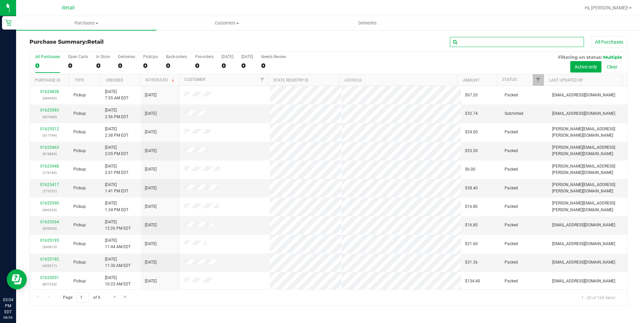
click at [510, 42] on input "text" at bounding box center [517, 42] width 134 height 10
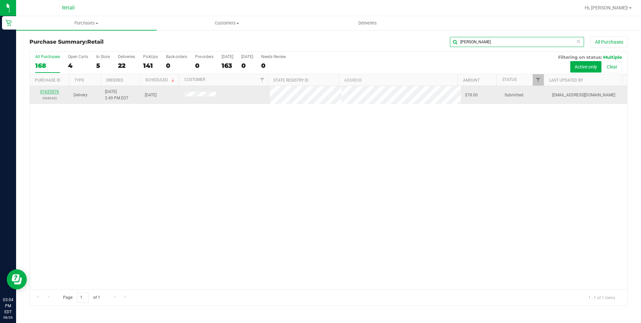
type input "[PERSON_NAME]"
click at [53, 92] on link "01625576" at bounding box center [49, 91] width 19 height 5
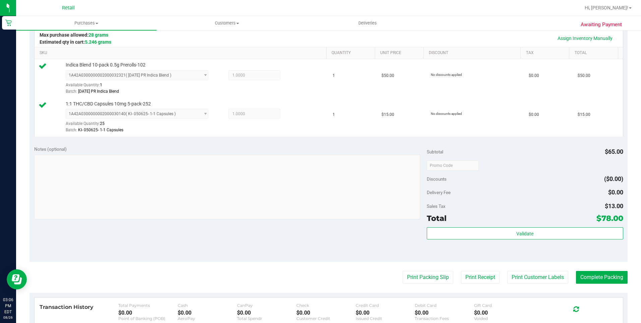
scroll to position [168, 0]
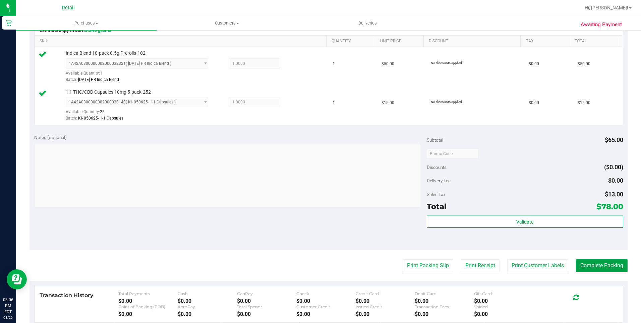
click at [602, 269] on button "Complete Packing" at bounding box center [602, 265] width 52 height 13
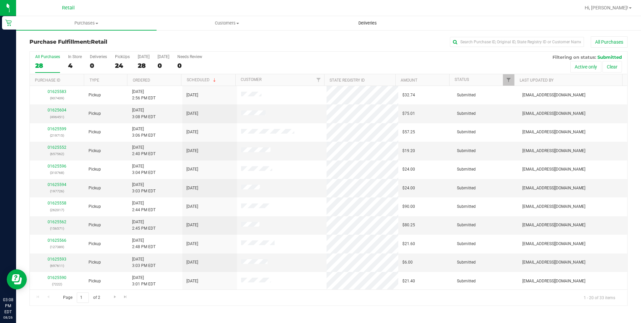
click at [386, 23] on uib-tab-heading "Deliveries" at bounding box center [368, 22] width 140 height 13
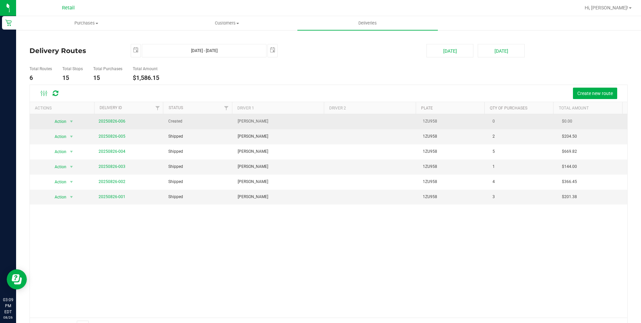
click at [120, 123] on span "20250826-006" at bounding box center [112, 121] width 27 height 6
click at [119, 120] on link "20250826-006" at bounding box center [112, 121] width 27 height 5
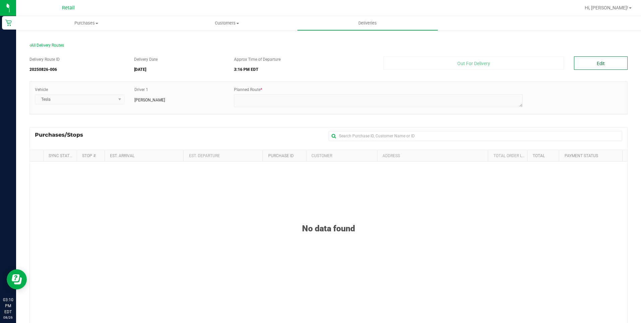
click at [587, 68] on button "Edit" at bounding box center [601, 62] width 54 height 13
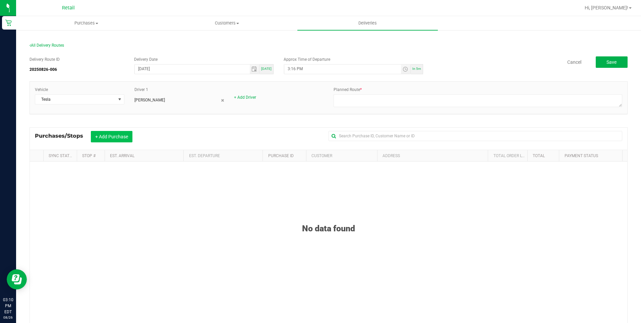
click at [108, 133] on button "+ Add Purchase" at bounding box center [112, 136] width 42 height 11
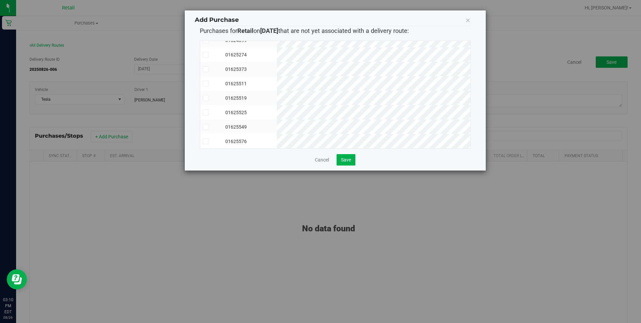
scroll to position [40, 0]
click at [206, 112] on icon at bounding box center [206, 112] width 4 height 0
click at [0, 0] on input "checkbox" at bounding box center [0, 0] width 0 height 0
click at [207, 55] on icon at bounding box center [206, 55] width 4 height 0
click at [0, 0] on input "checkbox" at bounding box center [0, 0] width 0 height 0
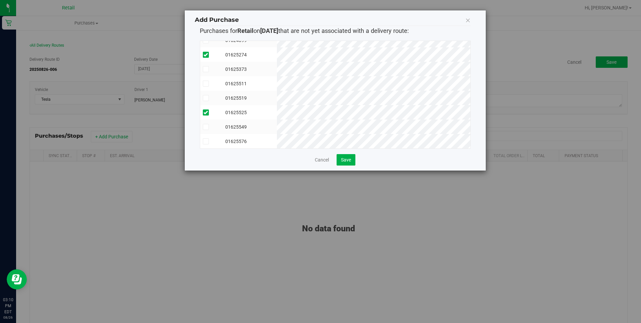
click at [204, 84] on icon at bounding box center [206, 84] width 4 height 0
click at [0, 0] on input "checkbox" at bounding box center [0, 0] width 0 height 0
click at [349, 162] on span "Save" at bounding box center [346, 159] width 10 height 5
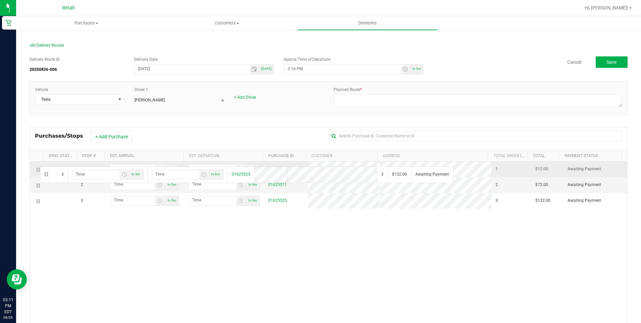
drag, startPoint x: 38, startPoint y: 201, endPoint x: 39, endPoint y: 166, distance: 34.9
click at [127, 169] on input "hour:minute AM" at bounding box center [133, 168] width 44 height 8
type input "3:04 AM"
type input "3:05 AM"
type input "3:41 AM"
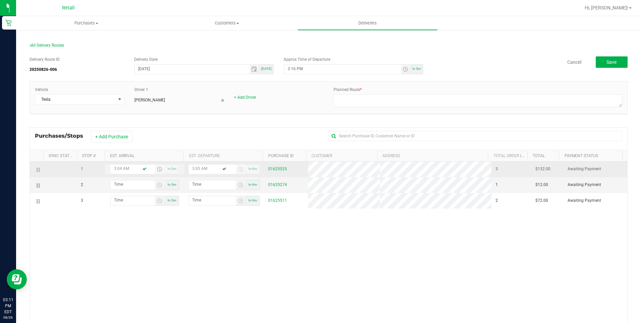
type input "3:42 AM"
type input "3:41 PM"
type input "3:42 PM"
type input "3:41 PM"
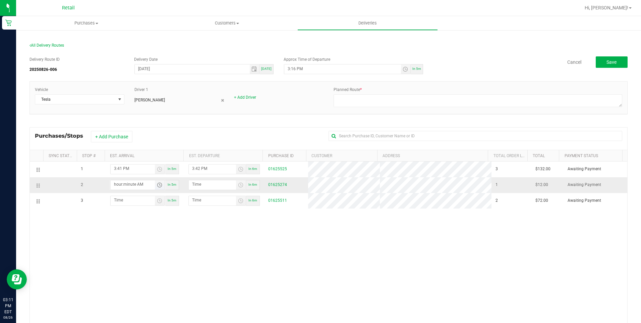
click at [117, 183] on input "hour:minute AM" at bounding box center [133, 184] width 44 height 8
type input "4:01 AM"
type input "4:02 AM"
type input "4:12 AM"
type input "4:13 AM"
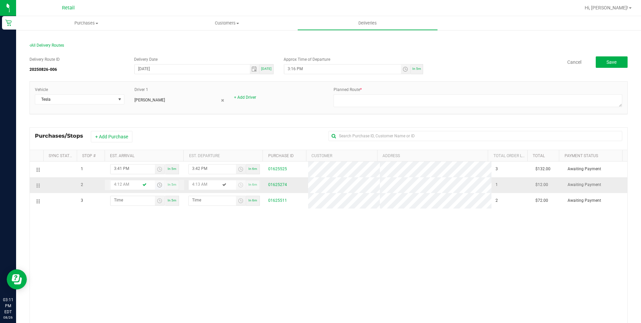
type input "4:12 PM"
type input "4:13 PM"
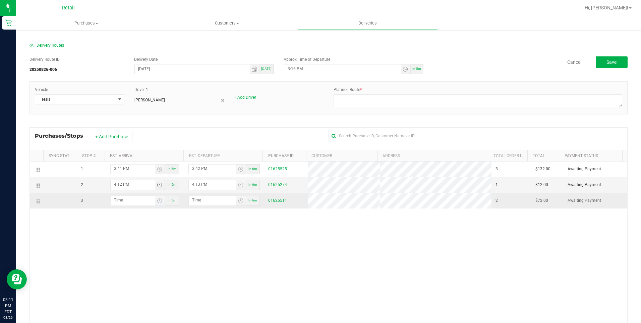
type input "4:12 PM"
click at [124, 202] on input "hour:minute AM" at bounding box center [133, 200] width 44 height 8
type input "4:03 AM"
type input "4:04 AM"
type input "4:30 AM"
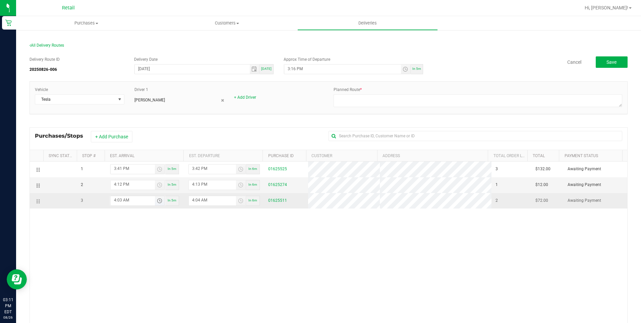
type input "4:31 AM"
type input "4:30 PM"
type input "4:31 PM"
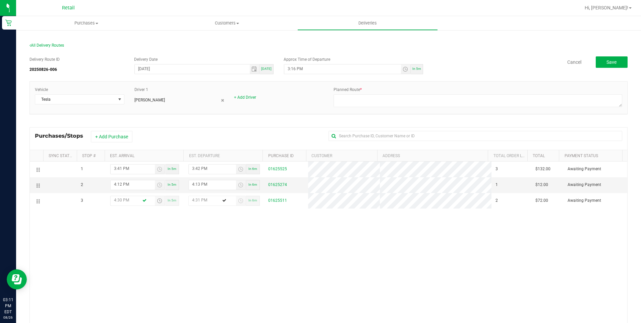
type input "4:30 PM"
click at [241, 238] on div "1 3:41 PM In 5m 3:42 PM In 6m 01625525 3 $132.00 Awaiting Payment 2 4:12 PM In …" at bounding box center [329, 262] width 598 height 203
click at [441, 100] on textarea at bounding box center [478, 100] width 289 height 13
type textarea "ON FLEET"
click at [607, 60] on span "Save" at bounding box center [612, 61] width 10 height 5
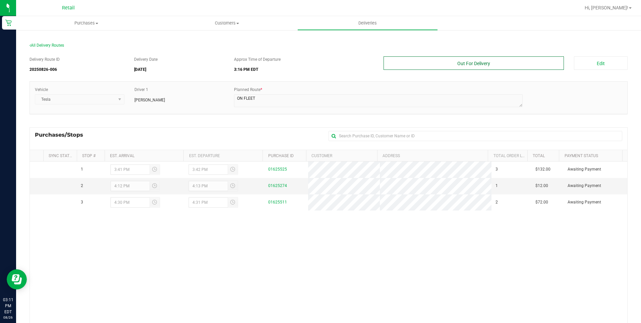
click at [488, 60] on button "Out For Delivery" at bounding box center [474, 62] width 181 height 13
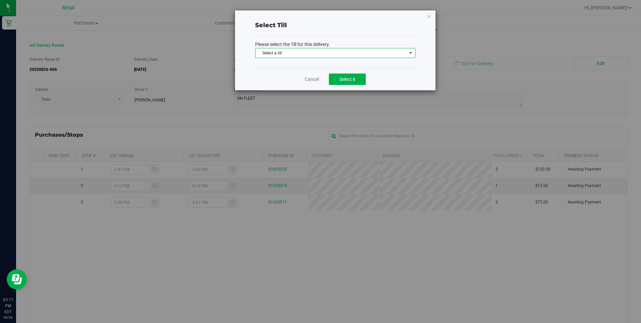
click at [298, 51] on span "Select a till" at bounding box center [331, 52] width 151 height 9
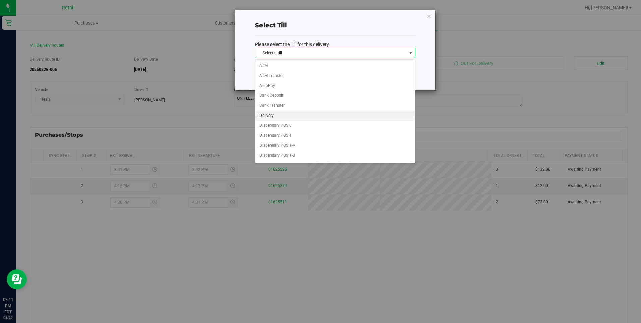
click at [274, 111] on li "Delivery" at bounding box center [336, 116] width 160 height 10
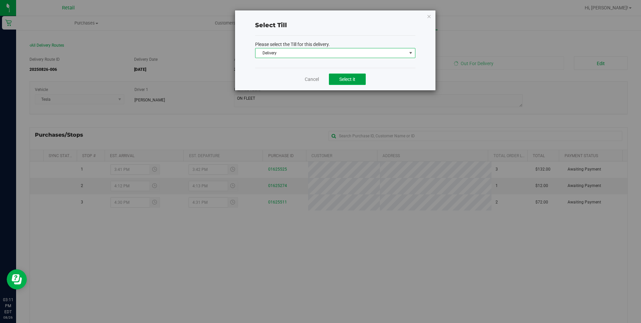
click at [357, 77] on button "Select it" at bounding box center [347, 78] width 37 height 11
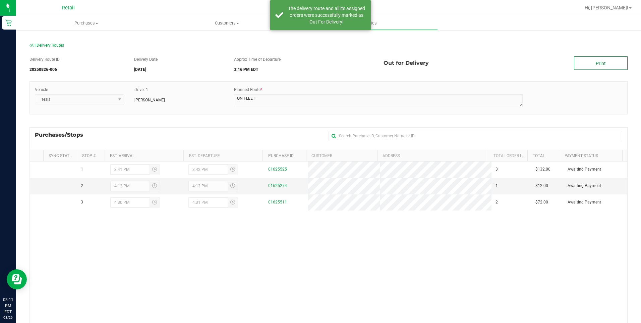
click at [607, 63] on link "Print" at bounding box center [601, 62] width 54 height 13
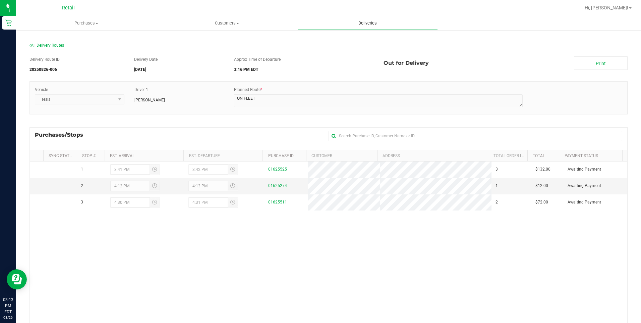
click at [365, 20] on uib-tab-heading "Deliveries" at bounding box center [368, 22] width 140 height 13
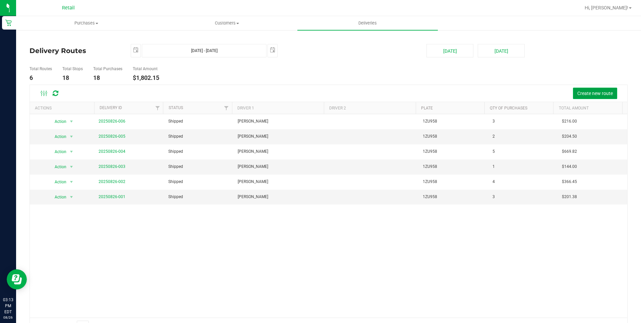
click at [580, 94] on span "Create new route" at bounding box center [595, 93] width 36 height 5
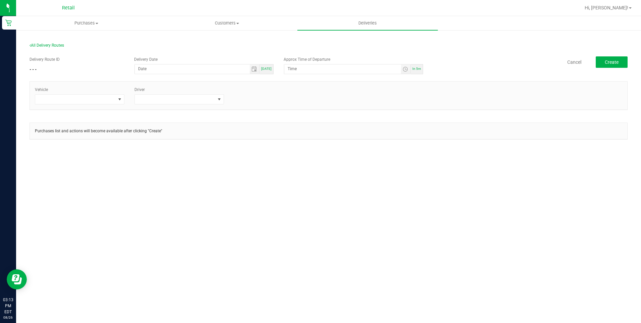
click at [270, 65] on div "[DATE]" at bounding box center [267, 69] width 14 height 10
type input "[DATE]"
type input "3:18 PM"
click at [407, 67] on span "Toggle time list" at bounding box center [405, 68] width 5 height 5
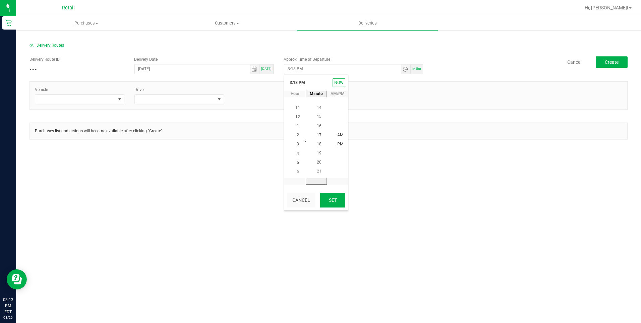
click at [331, 196] on button "Set" at bounding box center [332, 199] width 25 height 15
click at [77, 96] on span at bounding box center [75, 99] width 80 height 9
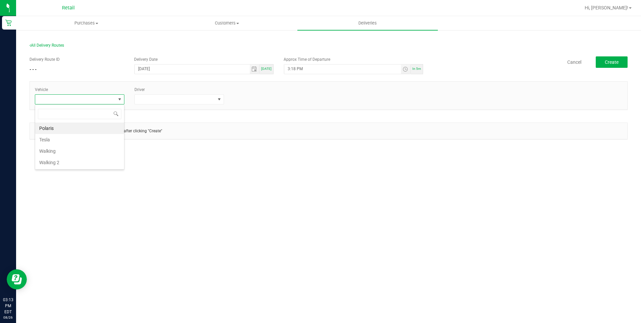
scroll to position [10, 90]
click at [67, 139] on li "Tesla" at bounding box center [79, 139] width 89 height 11
click at [178, 98] on span at bounding box center [175, 99] width 80 height 9
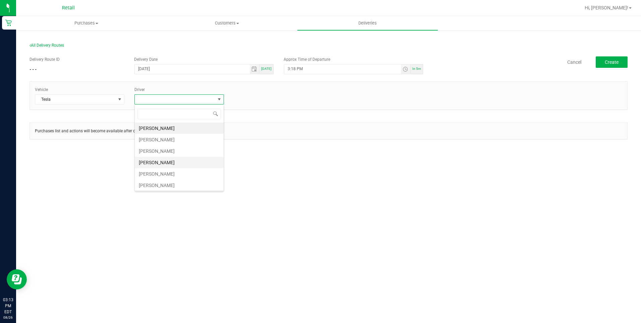
click at [168, 163] on li "[PERSON_NAME]" at bounding box center [179, 162] width 89 height 11
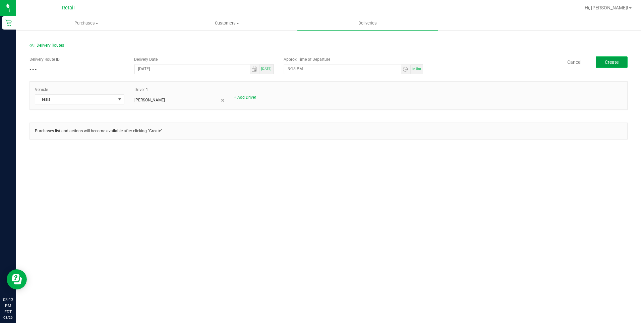
click at [612, 61] on span "Create" at bounding box center [612, 61] width 14 height 5
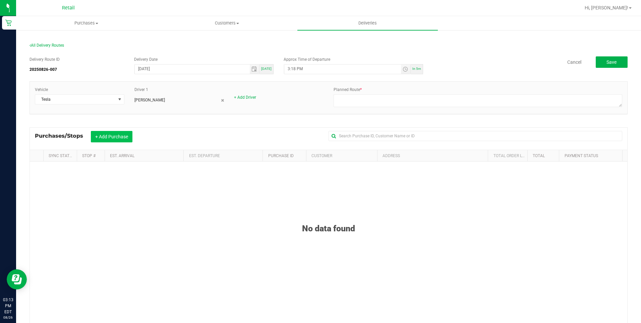
click at [120, 140] on button "+ Add Purchase" at bounding box center [112, 136] width 42 height 11
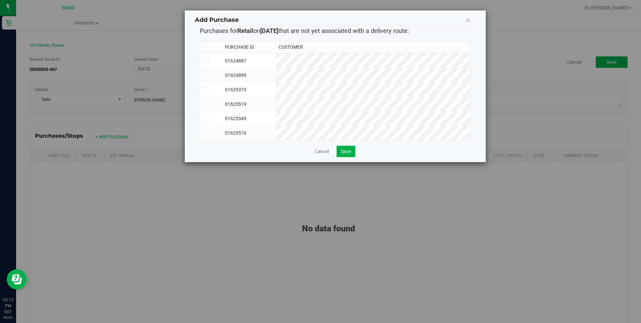
click at [202, 75] on td at bounding box center [211, 75] width 22 height 14
click at [203, 89] on span at bounding box center [206, 90] width 6 height 6
click at [0, 0] on input "checkbox" at bounding box center [0, 0] width 0 height 0
click at [206, 133] on icon at bounding box center [206, 133] width 4 height 0
click at [0, 0] on input "checkbox" at bounding box center [0, 0] width 0 height 0
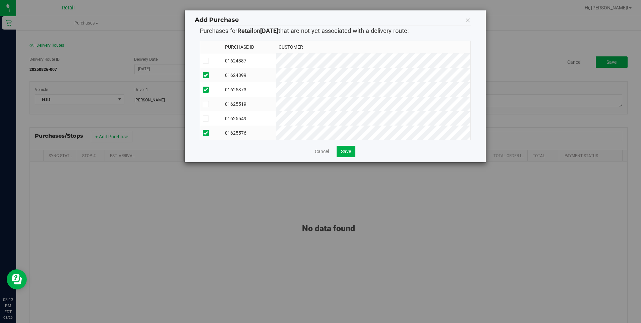
click at [207, 104] on icon at bounding box center [206, 104] width 4 height 0
click at [0, 0] on input "checkbox" at bounding box center [0, 0] width 0 height 0
click at [347, 157] on button "Save" at bounding box center [346, 151] width 19 height 11
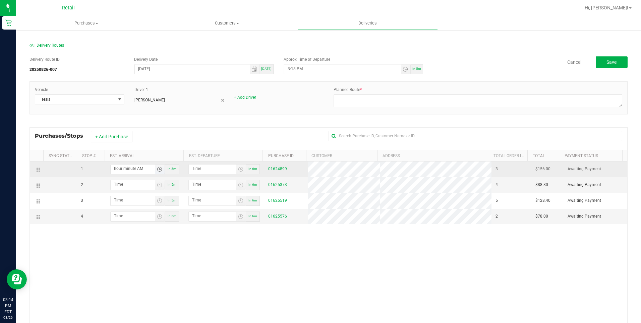
click at [120, 165] on input "hour:minute AM" at bounding box center [133, 168] width 44 height 8
type input "4:05 AM"
type input "4:06 AM"
type input "4:53 AM"
type input "4:54 AM"
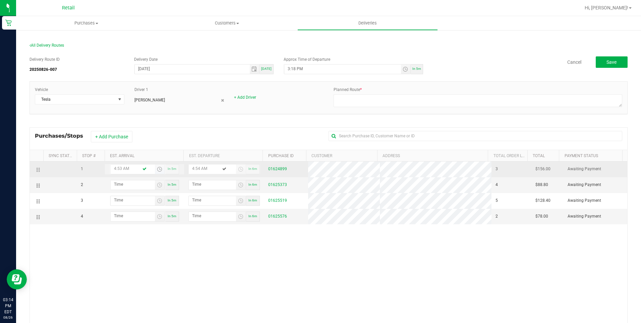
type input "4:53 PM"
type input "4:54 PM"
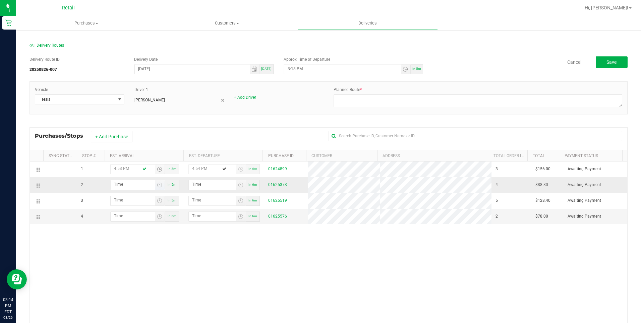
type input "4:53 PM"
click at [120, 182] on input "hour:minute AM" at bounding box center [133, 184] width 44 height 8
type input "5:01 AM"
type input "5:02 AM"
type input "5:15 AM"
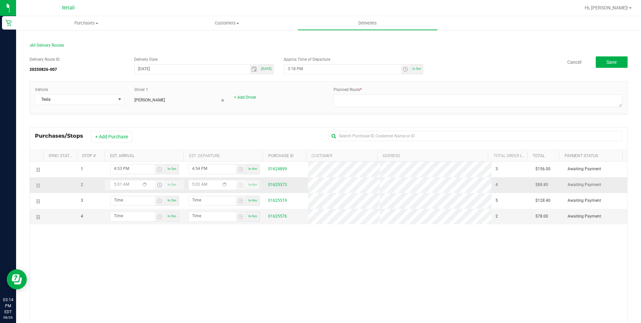
type input "5:16 AM"
type input "5:15 PM"
type input "5:16 PM"
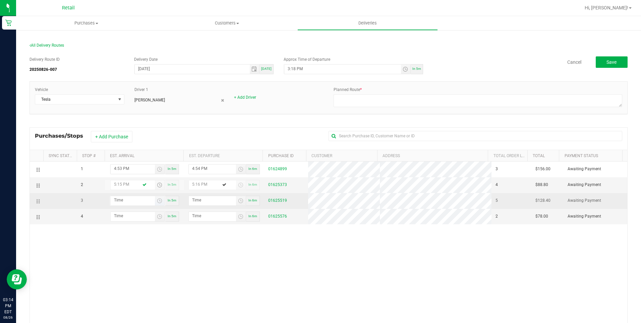
type input "5:15 PM"
click at [125, 203] on input "hour:minute AM" at bounding box center [133, 200] width 44 height 8
type input "5:03 AM"
type input "5:04 AM"
type input "5:32 AM"
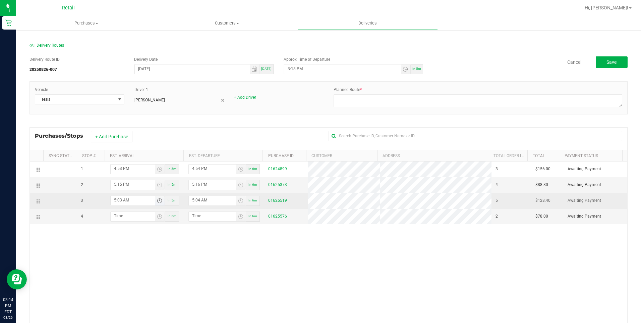
type input "5:33 AM"
type input "5:32 PM"
type input "5:33 PM"
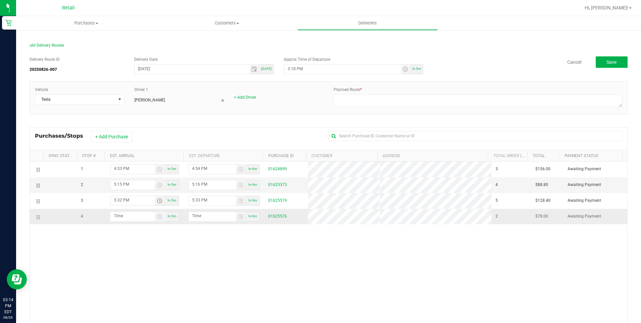
type input "5:32 PM"
click at [117, 213] on input "hour:minute AM" at bounding box center [133, 216] width 44 height 8
type input "5:05 AM"
type input "5:06 AM"
type input "5:57 AM"
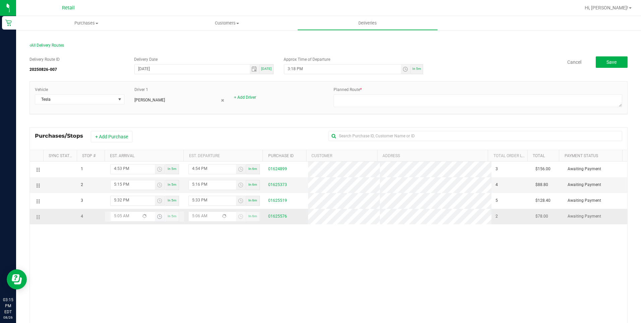
type input "5:58 AM"
type input "5:57 PM"
type input "5:58 PM"
type input "5:57 PM"
click at [354, 258] on div "1 4:53 PM In 5m 4:54 PM In 6m 01624899 3 $156.00 Awaiting Payment 2 5:15 PM In …" at bounding box center [329, 262] width 598 height 203
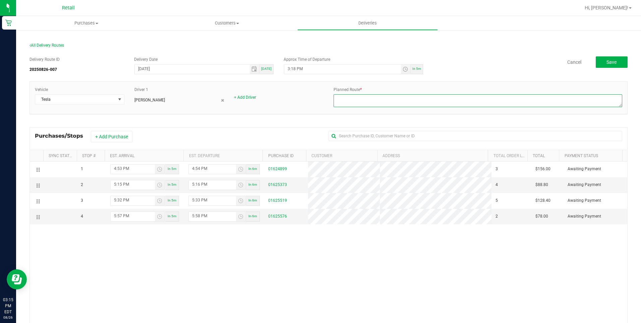
click at [370, 95] on textarea at bounding box center [478, 100] width 289 height 13
type textarea "ON FLEET"
click at [601, 65] on button "Save" at bounding box center [612, 61] width 32 height 11
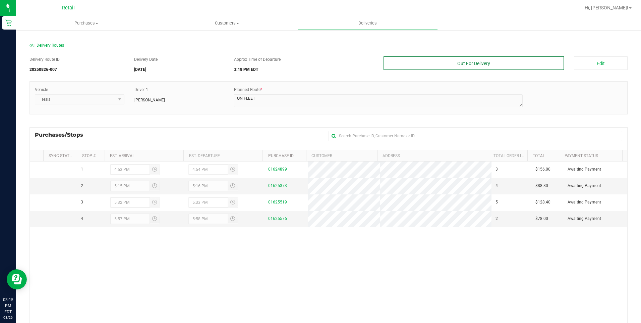
click at [454, 62] on button "Out For Delivery" at bounding box center [474, 62] width 181 height 13
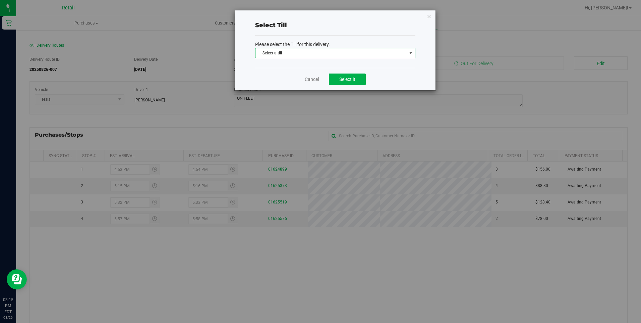
click at [357, 53] on span "Select a till" at bounding box center [331, 52] width 151 height 9
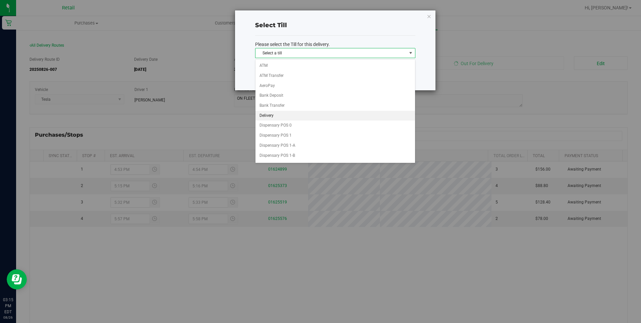
click at [277, 114] on li "Delivery" at bounding box center [336, 116] width 160 height 10
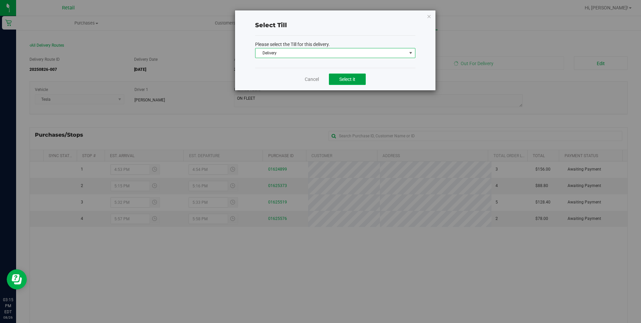
click at [355, 75] on button "Select it" at bounding box center [347, 78] width 37 height 11
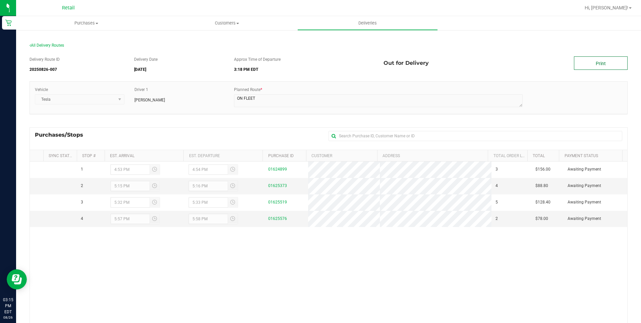
click at [591, 62] on link "Print" at bounding box center [601, 62] width 54 height 13
click at [355, 22] on span "Deliveries" at bounding box center [367, 23] width 37 height 6
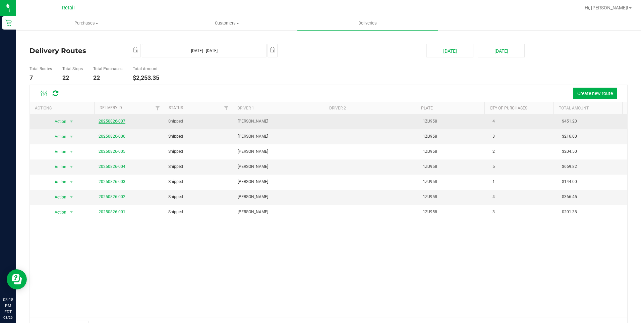
click at [117, 121] on link "20250826-007" at bounding box center [112, 121] width 27 height 5
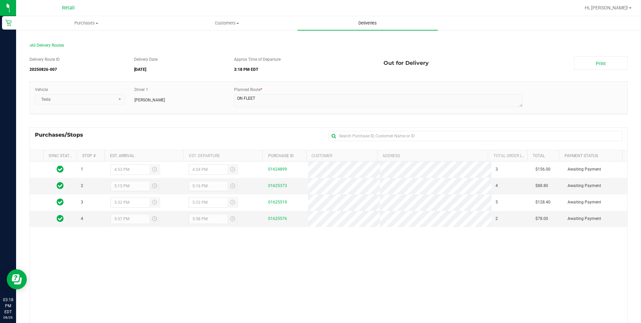
click at [366, 22] on span "Deliveries" at bounding box center [367, 23] width 37 height 6
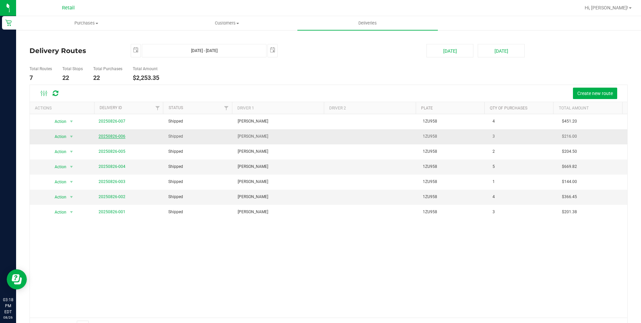
click at [119, 137] on link "20250826-006" at bounding box center [112, 136] width 27 height 5
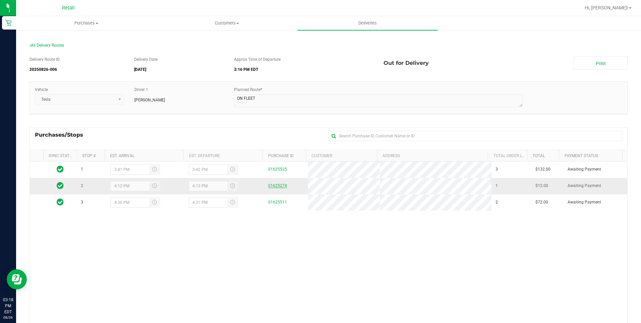
click at [274, 184] on link "01625274" at bounding box center [277, 185] width 19 height 5
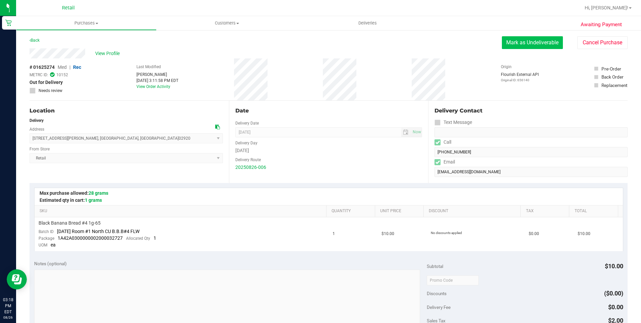
click at [525, 45] on button "Mark as Undeliverable" at bounding box center [532, 42] width 61 height 13
click at [529, 43] on button "Mark as Packed" at bounding box center [538, 42] width 50 height 13
click at [522, 44] on button "Send Back to Created" at bounding box center [533, 42] width 59 height 13
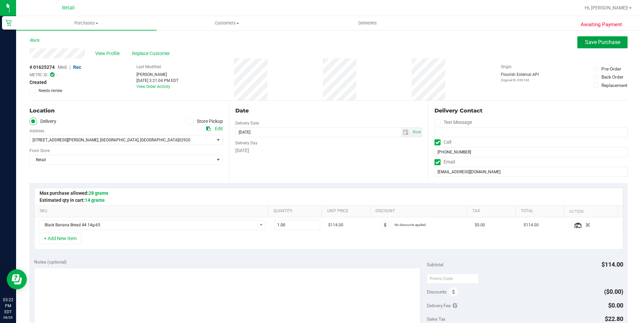
click at [588, 41] on span "Save Purchase" at bounding box center [602, 42] width 35 height 6
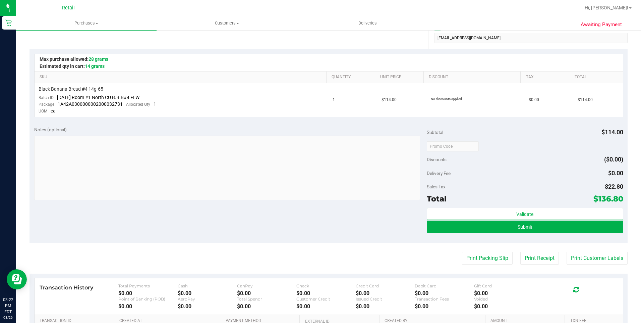
scroll to position [134, 0]
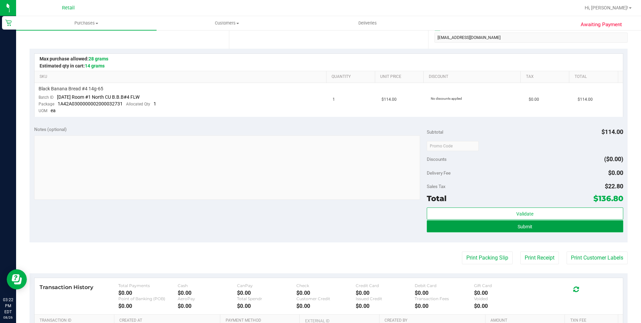
click at [519, 227] on span "Submit" at bounding box center [525, 226] width 15 height 5
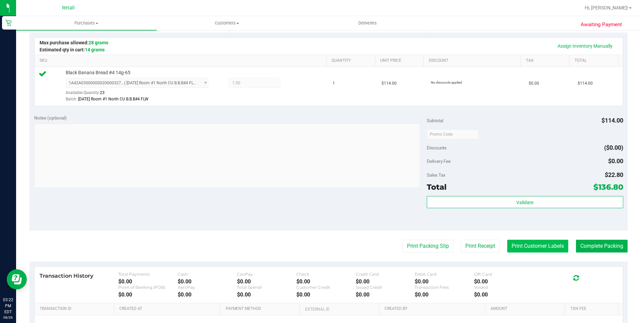
scroll to position [168, 0]
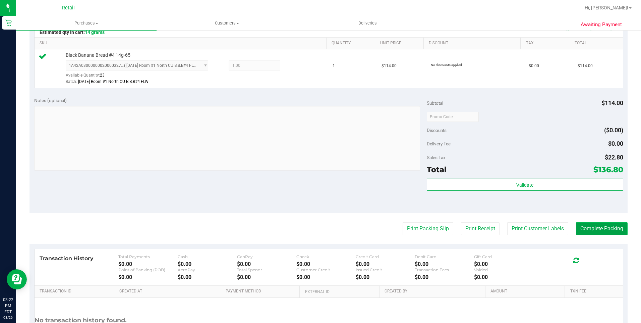
click at [590, 228] on button "Complete Packing" at bounding box center [602, 228] width 52 height 13
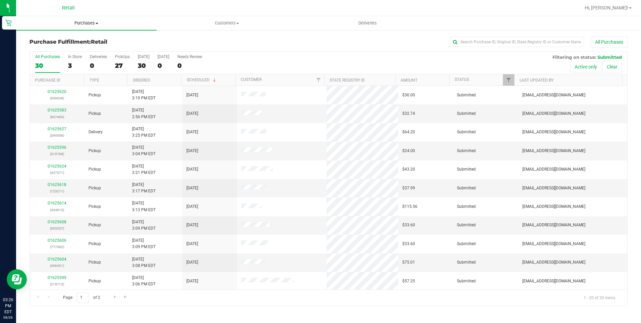
click at [96, 23] on span at bounding box center [97, 23] width 3 height 1
click at [76, 38] on span "Summary of purchases" at bounding box center [50, 41] width 69 height 6
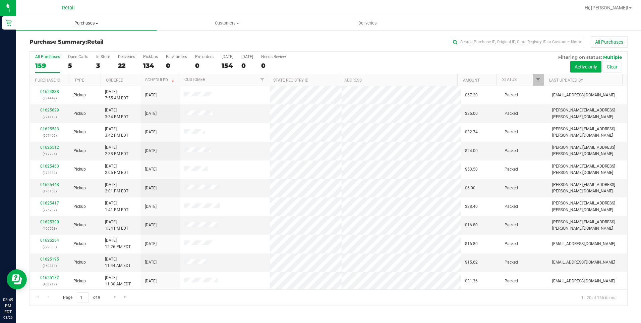
click at [103, 21] on span "Purchases" at bounding box center [86, 23] width 141 height 6
click at [58, 41] on span "Summary of purchases" at bounding box center [50, 41] width 69 height 6
click at [366, 24] on span "Deliveries" at bounding box center [367, 23] width 37 height 6
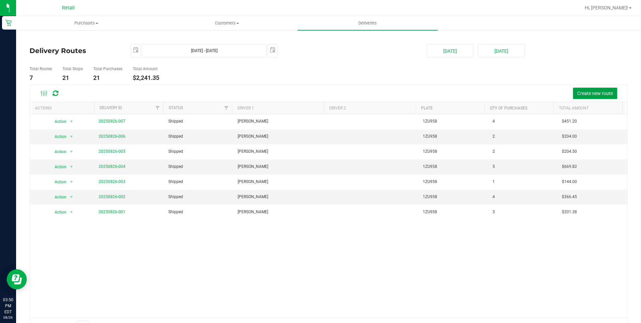
click at [592, 95] on span "Create new route" at bounding box center [595, 93] width 36 height 5
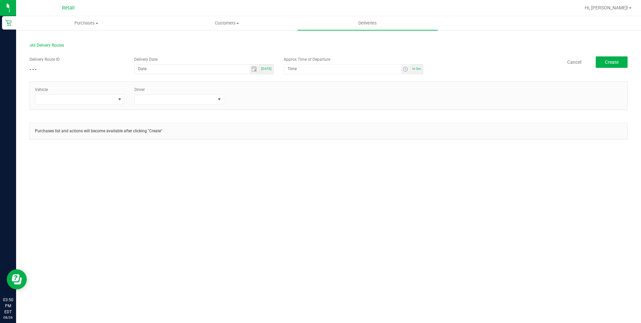
click at [265, 69] on span "[DATE]" at bounding box center [266, 69] width 10 height 4
type input "[DATE]"
type input "3:55 PM"
click at [112, 97] on span at bounding box center [75, 99] width 80 height 9
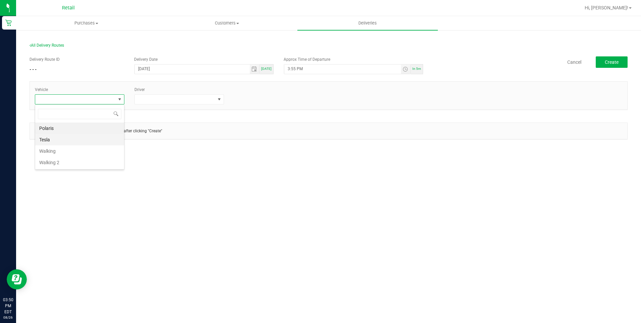
click at [61, 140] on li "Tesla" at bounding box center [79, 139] width 89 height 11
click at [200, 100] on span at bounding box center [175, 99] width 80 height 9
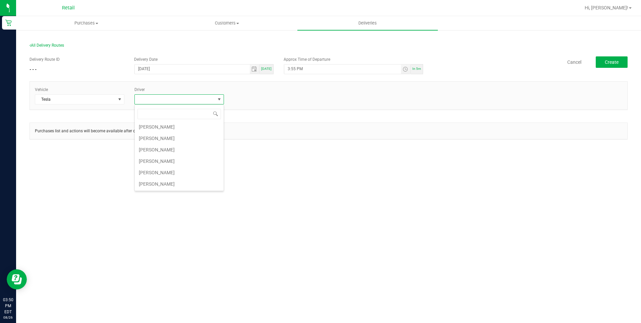
scroll to position [0, 0]
click at [176, 163] on li "[PERSON_NAME]" at bounding box center [179, 162] width 89 height 11
click at [285, 157] on div "All Delivery Routes Delivery Route ID - - - Delivery Date 08/26/2025 Today Appr…" at bounding box center [328, 97] width 625 height 134
click at [609, 67] on button "Create" at bounding box center [612, 61] width 32 height 11
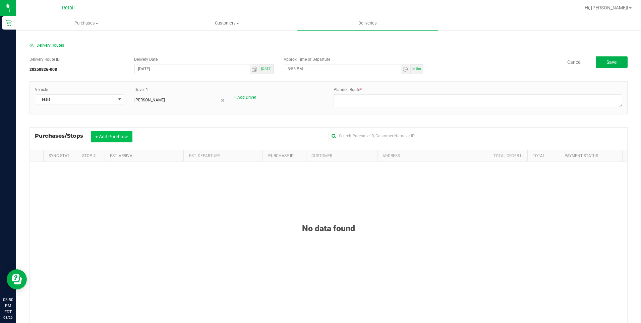
click at [111, 131] on button "+ Add Purchase" at bounding box center [112, 136] width 42 height 11
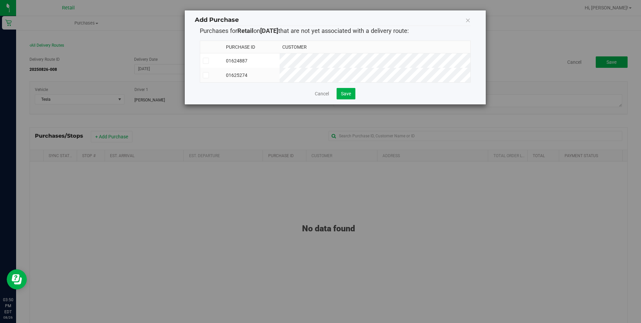
click at [207, 75] on icon at bounding box center [206, 75] width 4 height 0
click at [0, 0] on input "checkbox" at bounding box center [0, 0] width 0 height 0
click at [346, 96] on span "Save" at bounding box center [346, 93] width 10 height 5
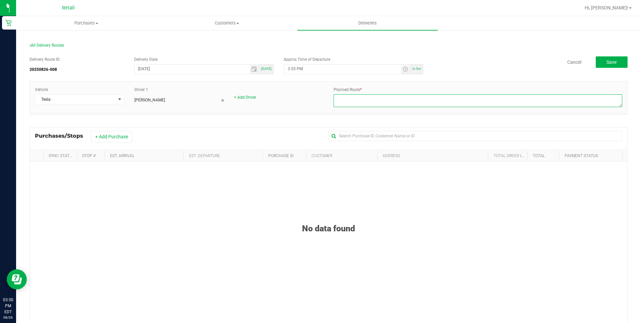
click at [353, 100] on div "Purchases Summary of purchases Fulfillment All purchases Customers All customer…" at bounding box center [328, 169] width 625 height 307
click at [358, 102] on textarea at bounding box center [478, 100] width 289 height 13
type textarea "ONFLEET"
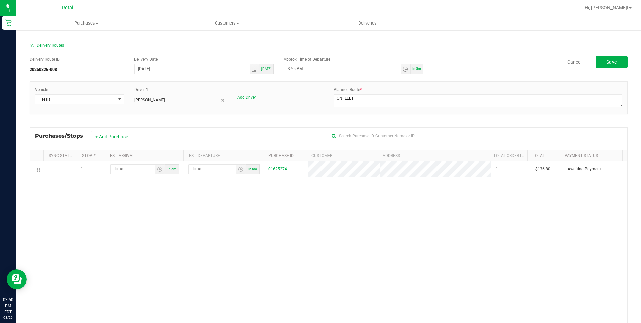
drag, startPoint x: 239, startPoint y: 251, endPoint x: 230, endPoint y: 238, distance: 15.6
click at [235, 243] on div "1 In 5m In 6m 01625274 1 $136.80 Awaiting Payment" at bounding box center [329, 262] width 598 height 203
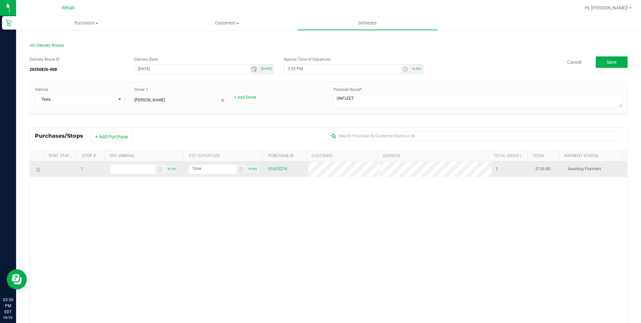
type input "hour:minute AM"
click at [138, 171] on input "hour:minute AM" at bounding box center [133, 168] width 44 height 8
click at [119, 166] on input "hour:minute AM" at bounding box center [133, 168] width 44 height 8
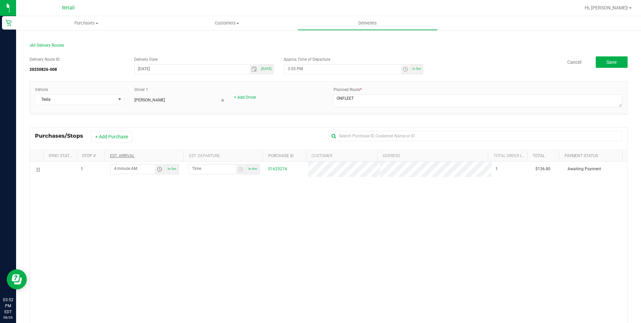
type input "4:02 AM"
type input "4:03 AM"
type input "4:26 AM"
type input "4:27 AM"
type input "4:26 PM"
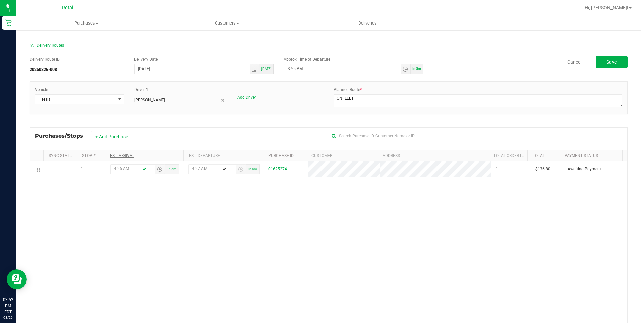
type input "4:27 PM"
type input "4:26 PM"
drag, startPoint x: 297, startPoint y: 244, endPoint x: 629, endPoint y: 122, distance: 353.5
click at [299, 244] on div "1 4:26 PM In 5m 4:27 PM In 6m 01625274 1 $136.80 Awaiting Payment" at bounding box center [329, 262] width 598 height 203
click at [607, 62] on span "Save" at bounding box center [612, 61] width 10 height 5
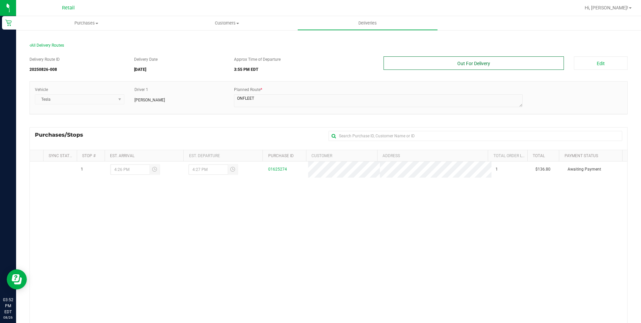
click at [488, 65] on button "Out For Delivery" at bounding box center [474, 62] width 181 height 13
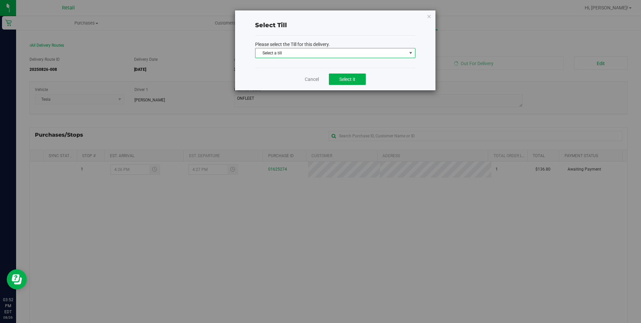
click at [311, 53] on span "Select a till" at bounding box center [331, 52] width 151 height 9
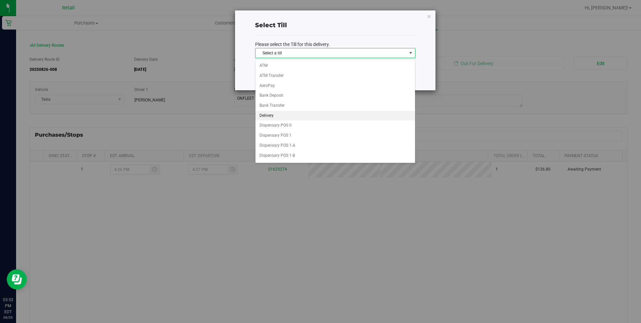
click at [279, 115] on li "Delivery" at bounding box center [336, 116] width 160 height 10
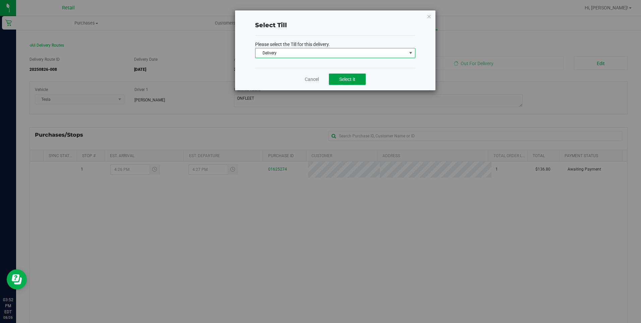
click at [342, 83] on button "Select it" at bounding box center [347, 78] width 37 height 11
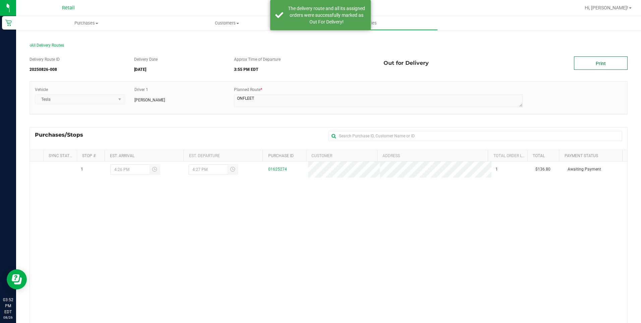
click at [597, 65] on link "Print" at bounding box center [601, 62] width 54 height 13
